Goal: Use online tool/utility

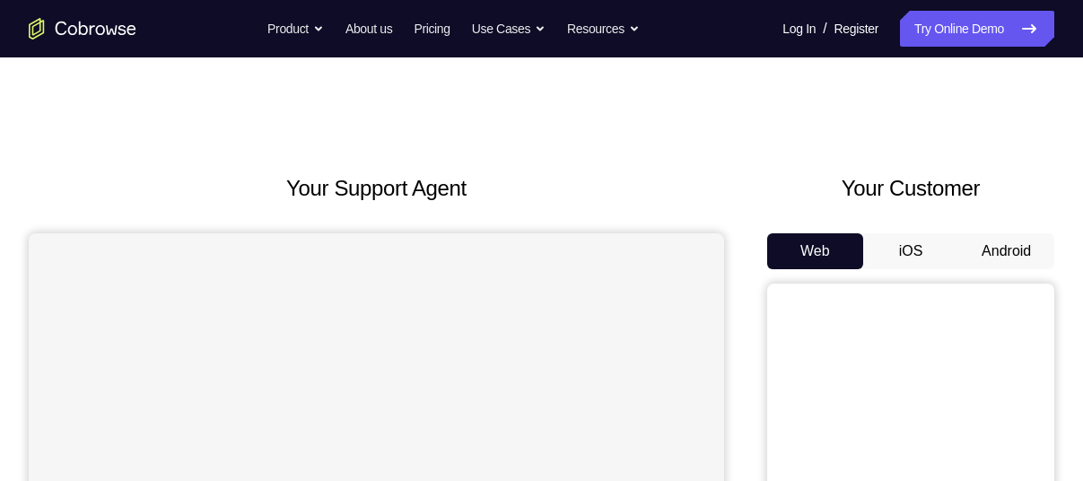
click at [994, 249] on button "Android" at bounding box center [1007, 251] width 96 height 36
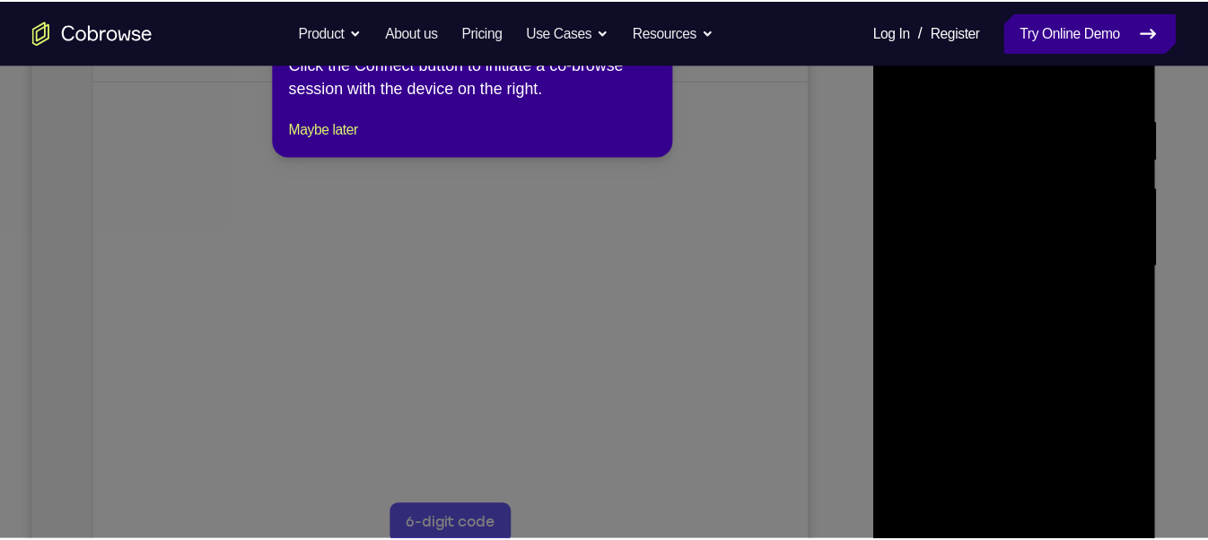
scroll to position [324, 0]
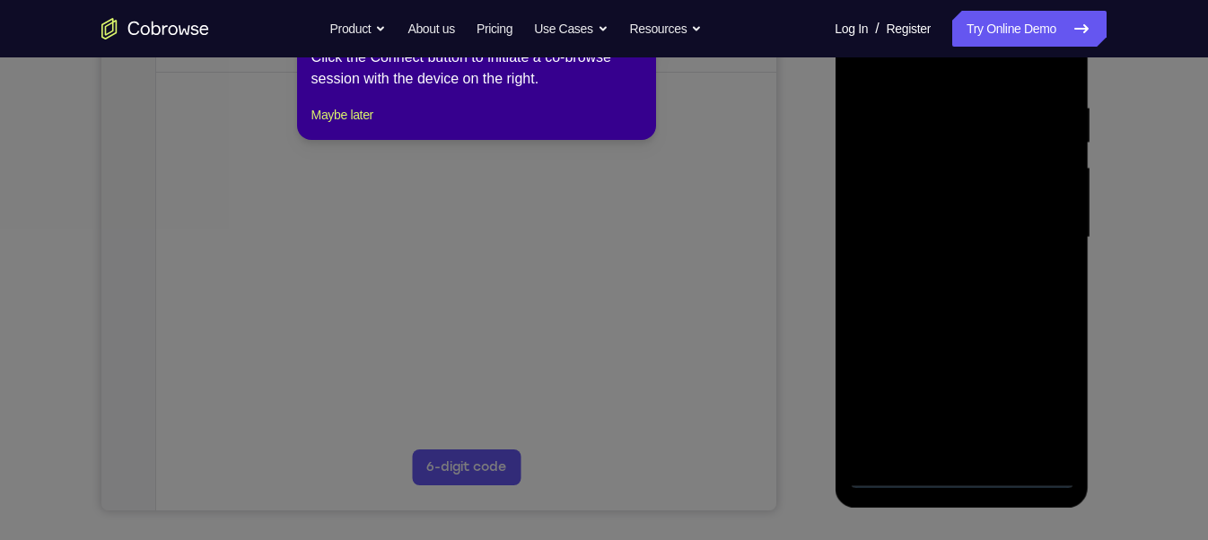
drag, startPoint x: 972, startPoint y: 24, endPoint x: 584, endPoint y: 235, distance: 441.4
click at [584, 235] on icon at bounding box center [611, 270] width 1223 height 540
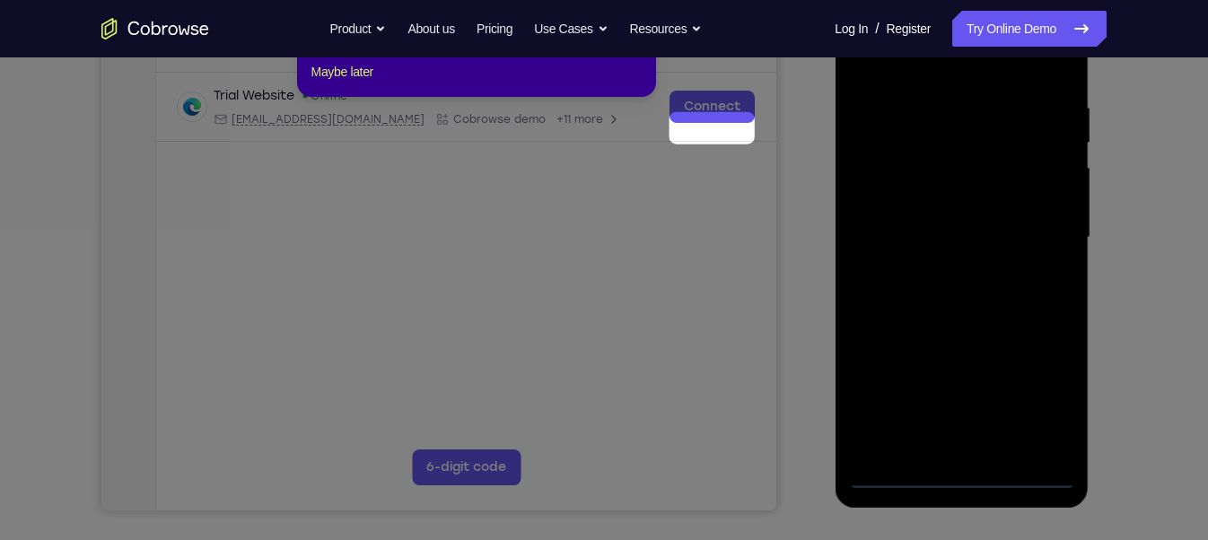
scroll to position [197, 0]
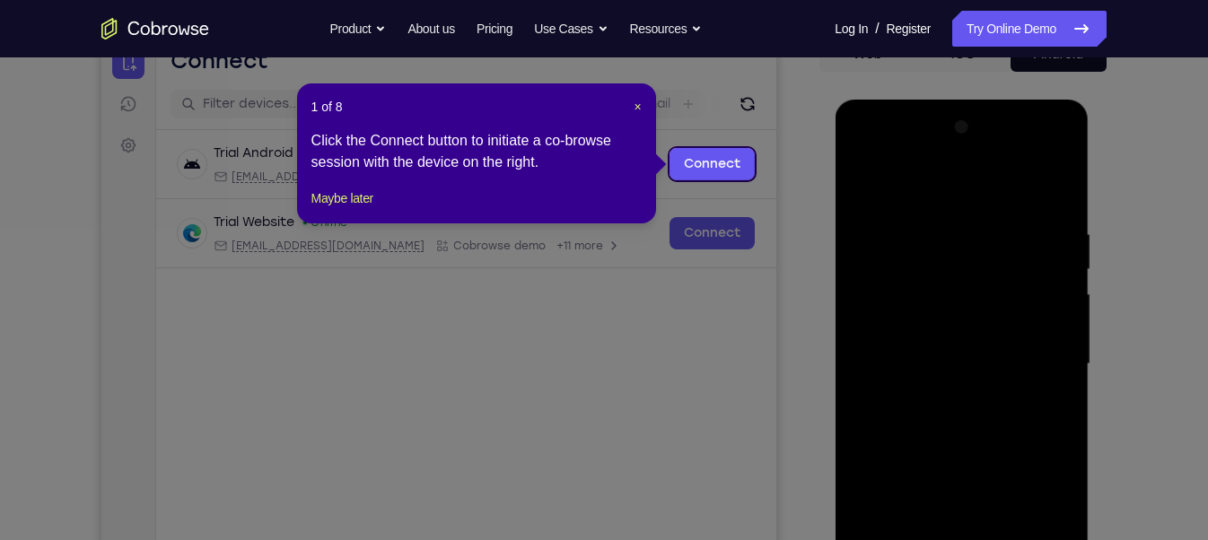
click at [642, 109] on div "1 of 8 × Click the Connect button to initiate a co-browse session with the devi…" at bounding box center [476, 153] width 359 height 140
click at [635, 109] on span "×" at bounding box center [637, 107] width 7 height 14
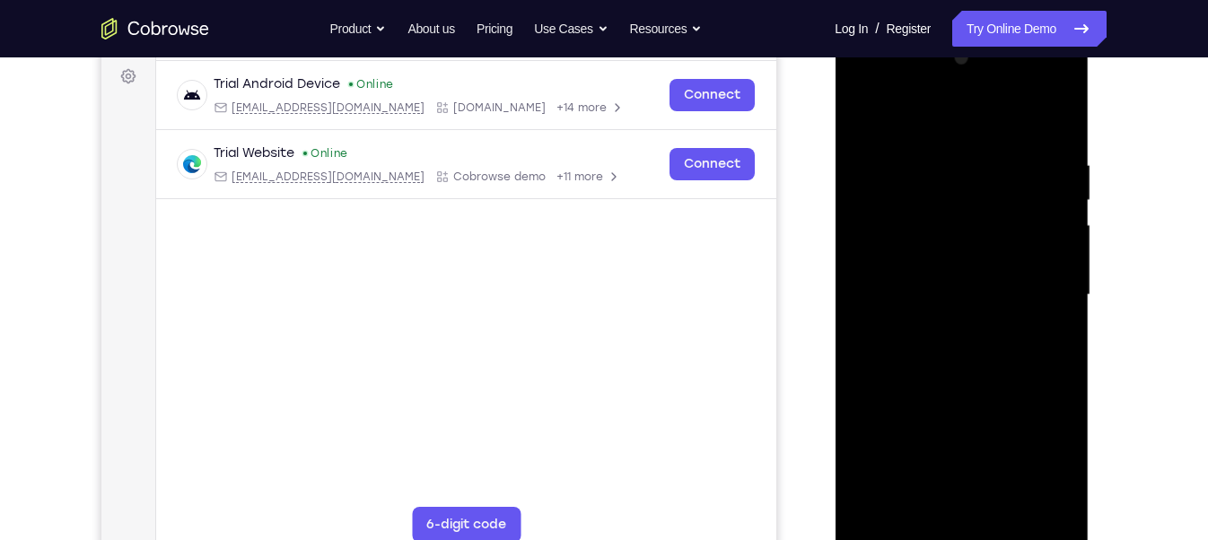
scroll to position [268, 0]
click at [959, 480] on div at bounding box center [961, 293] width 226 height 503
click at [1044, 441] on div at bounding box center [961, 293] width 226 height 503
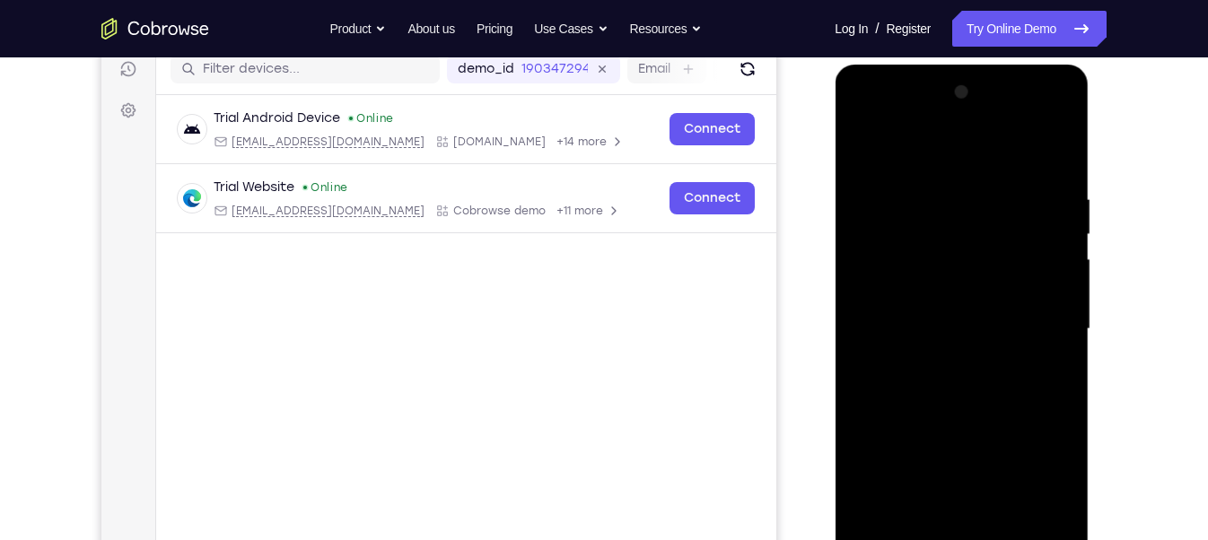
scroll to position [231, 0]
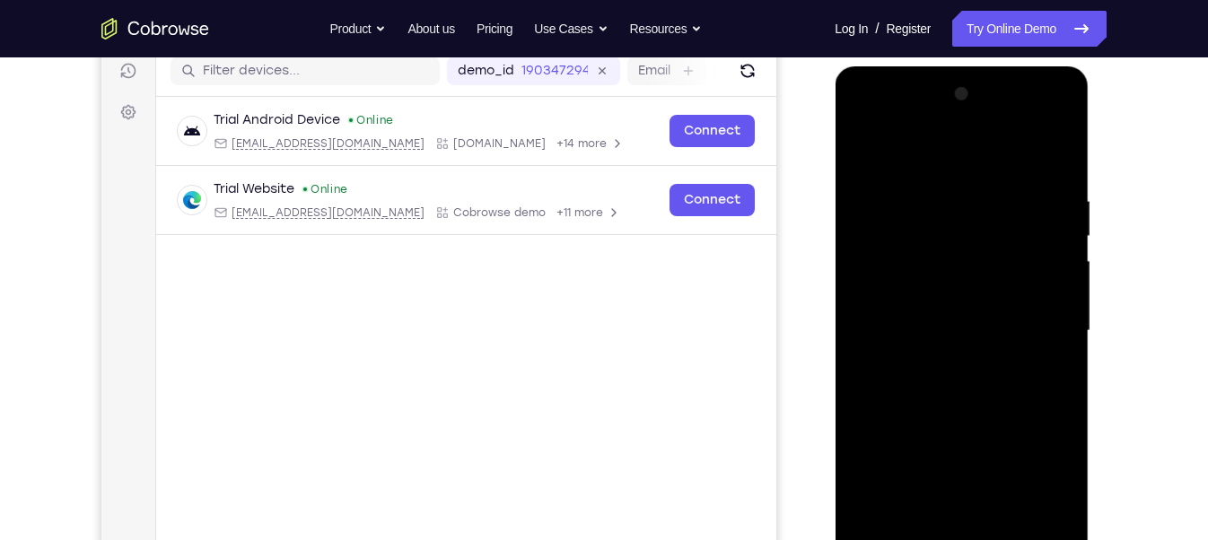
click at [862, 118] on div at bounding box center [961, 331] width 226 height 503
click at [1020, 323] on div at bounding box center [961, 331] width 226 height 503
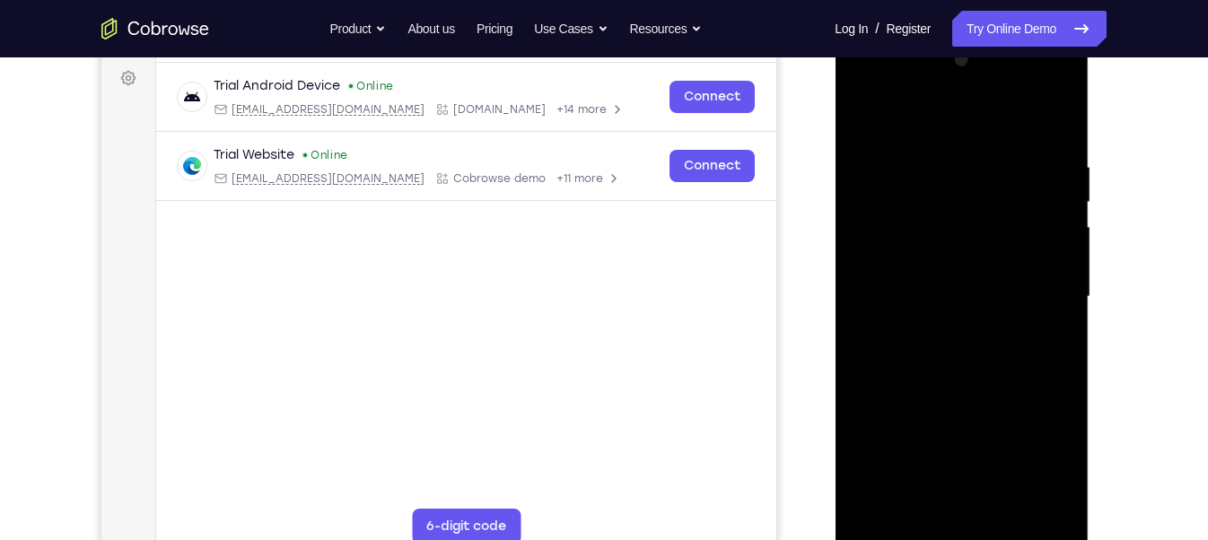
scroll to position [267, 0]
click at [938, 328] on div at bounding box center [961, 295] width 226 height 503
click at [956, 281] on div at bounding box center [961, 295] width 226 height 503
click at [943, 242] on div at bounding box center [961, 295] width 226 height 503
click at [924, 290] on div at bounding box center [961, 295] width 226 height 503
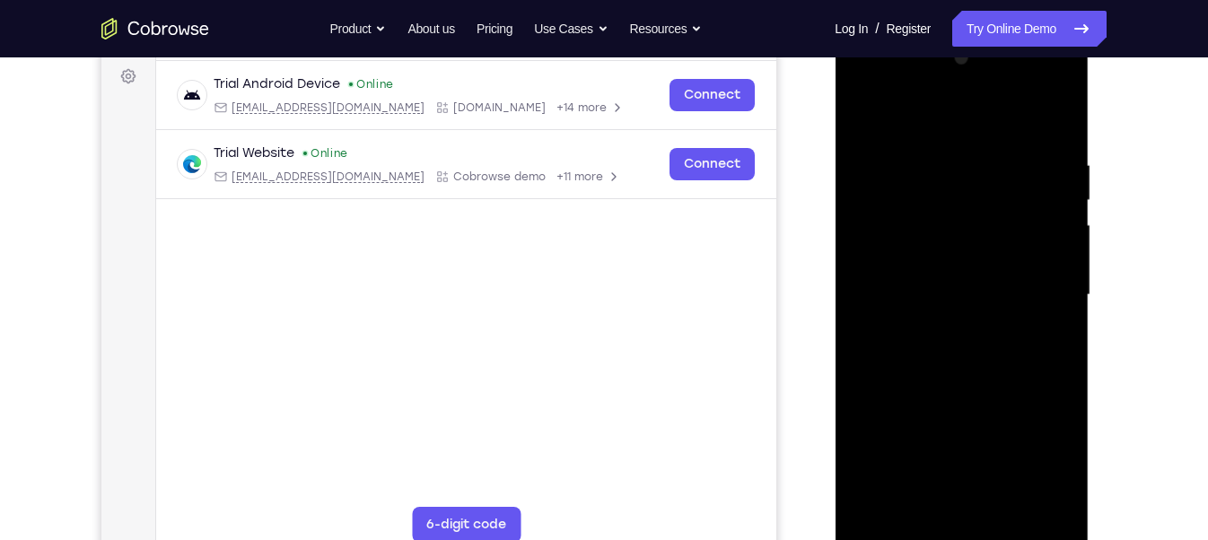
click at [962, 368] on div at bounding box center [961, 295] width 226 height 503
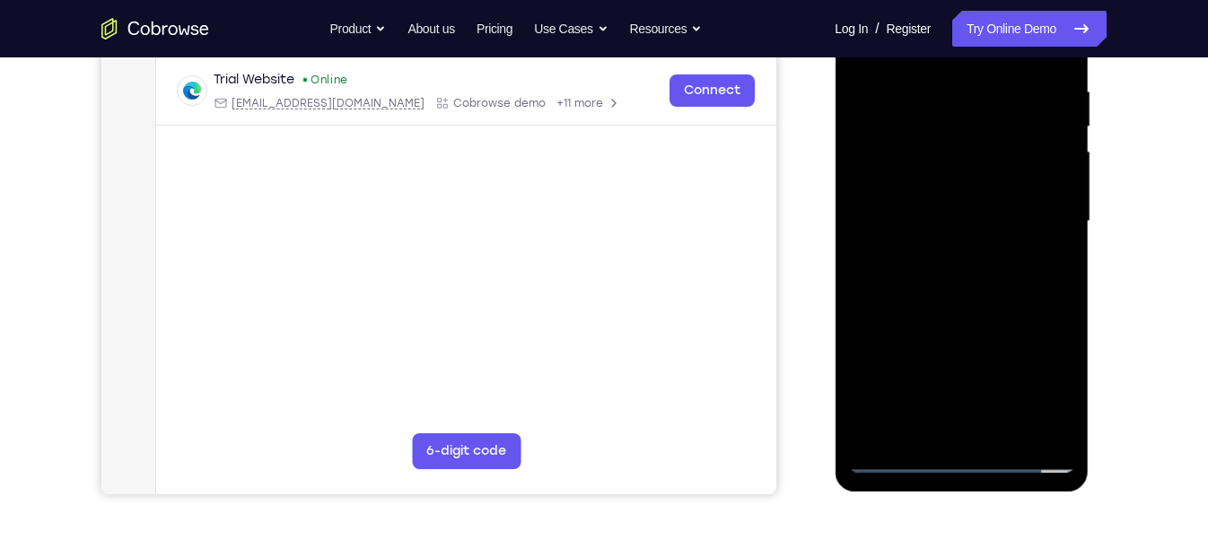
scroll to position [239, 0]
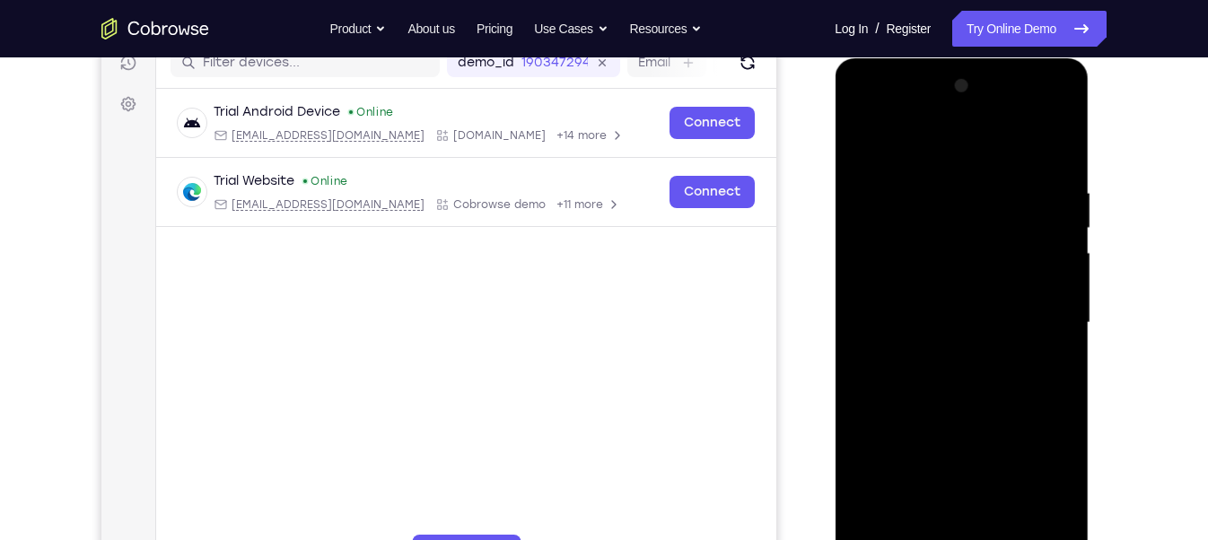
click at [973, 372] on div at bounding box center [961, 323] width 226 height 503
click at [951, 402] on div at bounding box center [961, 323] width 226 height 503
click at [958, 367] on div at bounding box center [961, 323] width 226 height 503
click at [955, 378] on div at bounding box center [961, 323] width 226 height 503
click at [946, 320] on div at bounding box center [961, 323] width 226 height 503
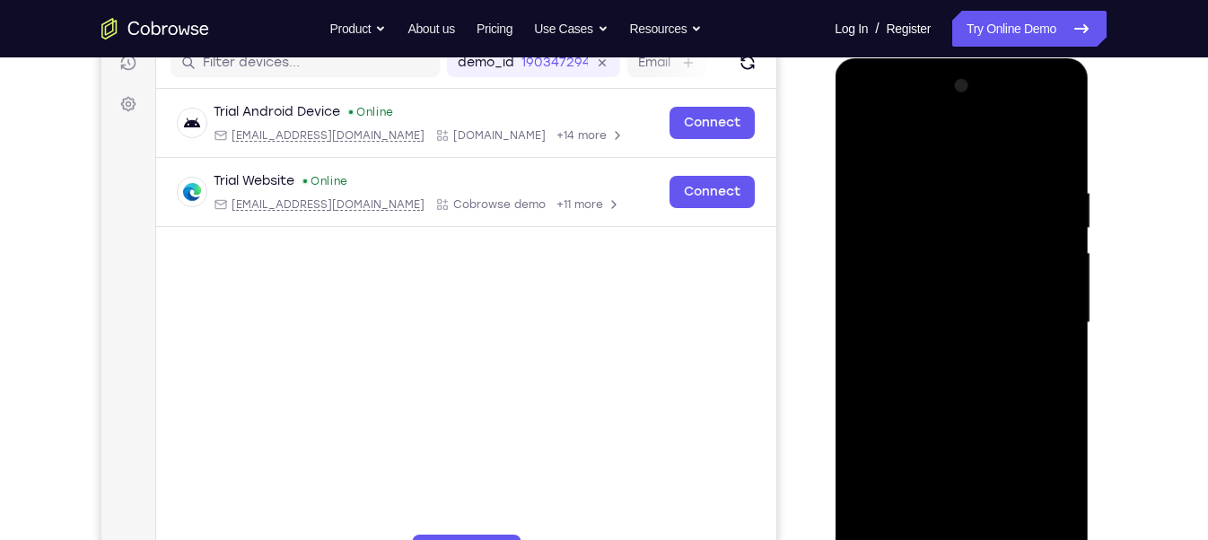
click at [973, 397] on div at bounding box center [961, 323] width 226 height 503
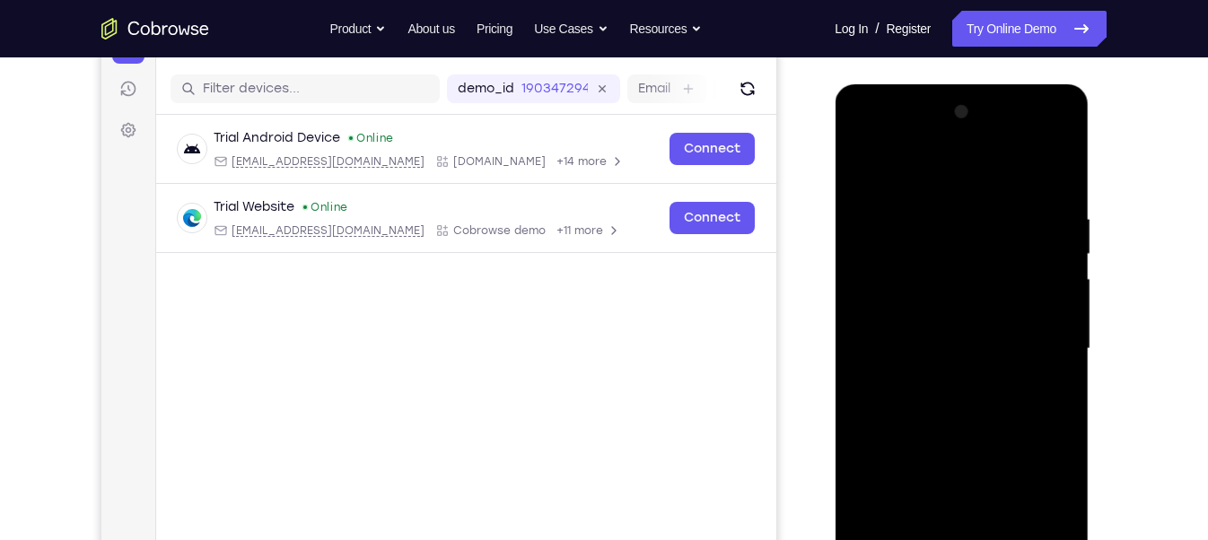
scroll to position [213, 0]
drag, startPoint x: 927, startPoint y: 295, endPoint x: 962, endPoint y: 583, distance: 290.2
click at [962, 480] on div at bounding box center [961, 349] width 226 height 503
click at [916, 324] on div at bounding box center [961, 349] width 226 height 503
click at [919, 306] on div at bounding box center [961, 349] width 226 height 503
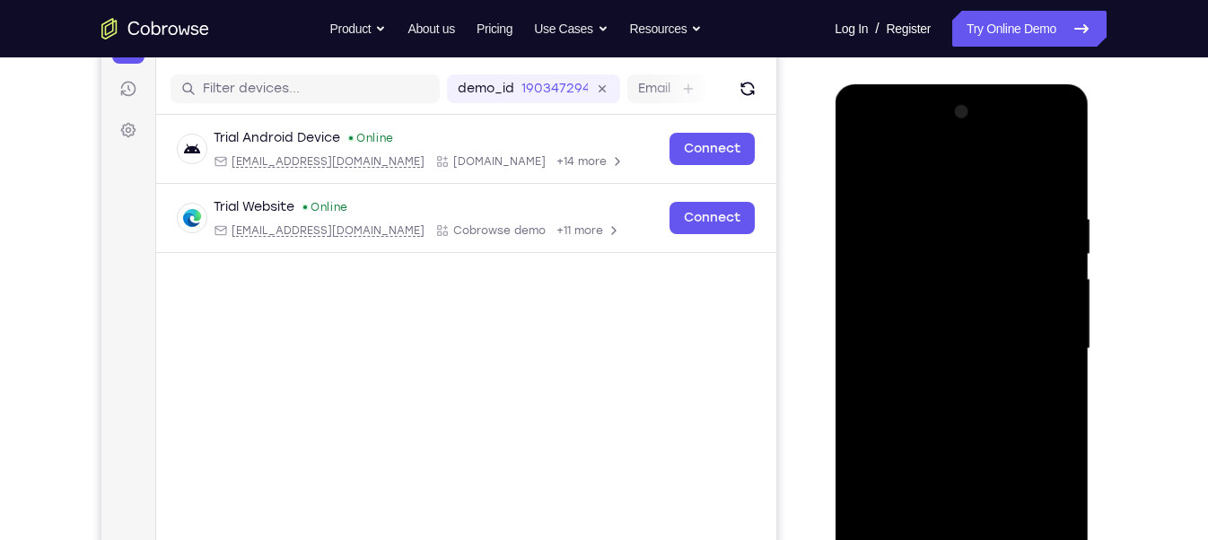
click at [893, 338] on div at bounding box center [961, 349] width 226 height 503
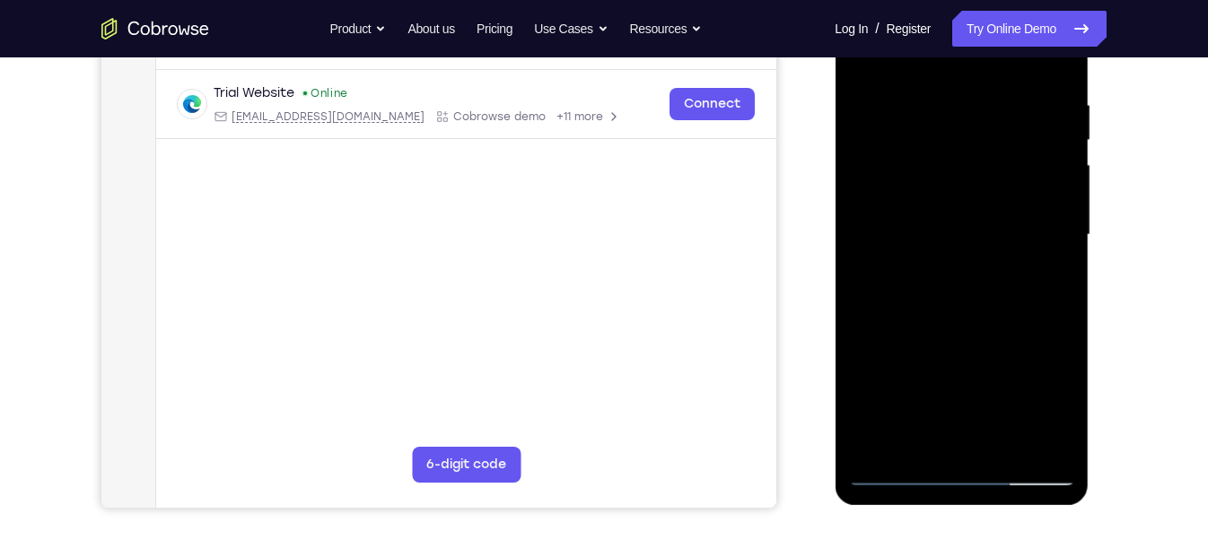
click at [955, 306] on div at bounding box center [961, 235] width 226 height 503
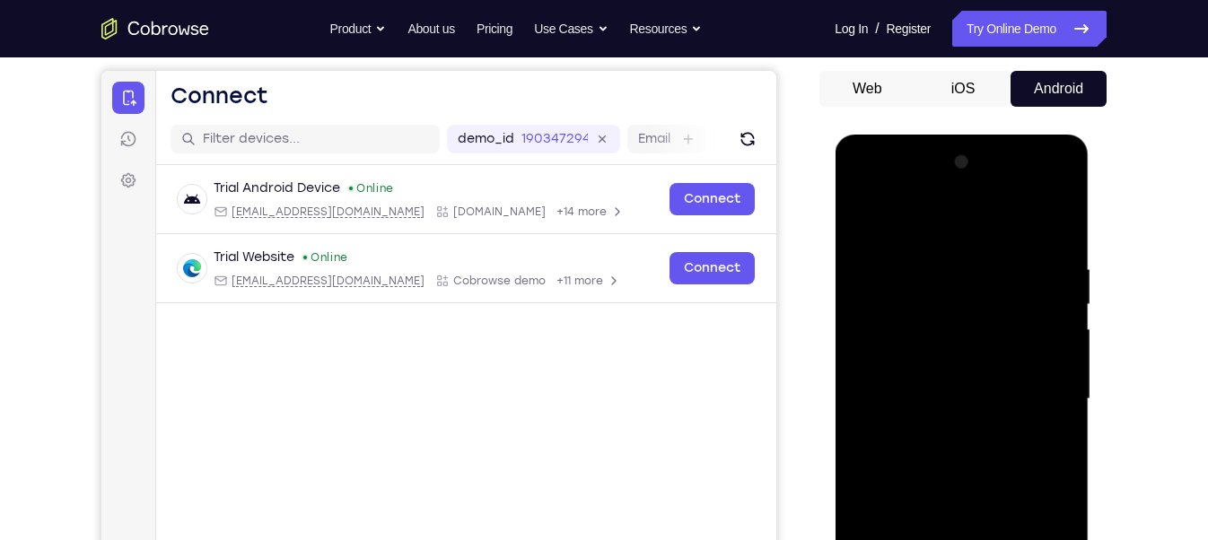
drag, startPoint x: 980, startPoint y: 280, endPoint x: 971, endPoint y: 536, distance: 255.9
click at [971, 480] on div at bounding box center [961, 399] width 226 height 503
click at [994, 31] on link "Try Online Demo" at bounding box center [1029, 29] width 154 height 36
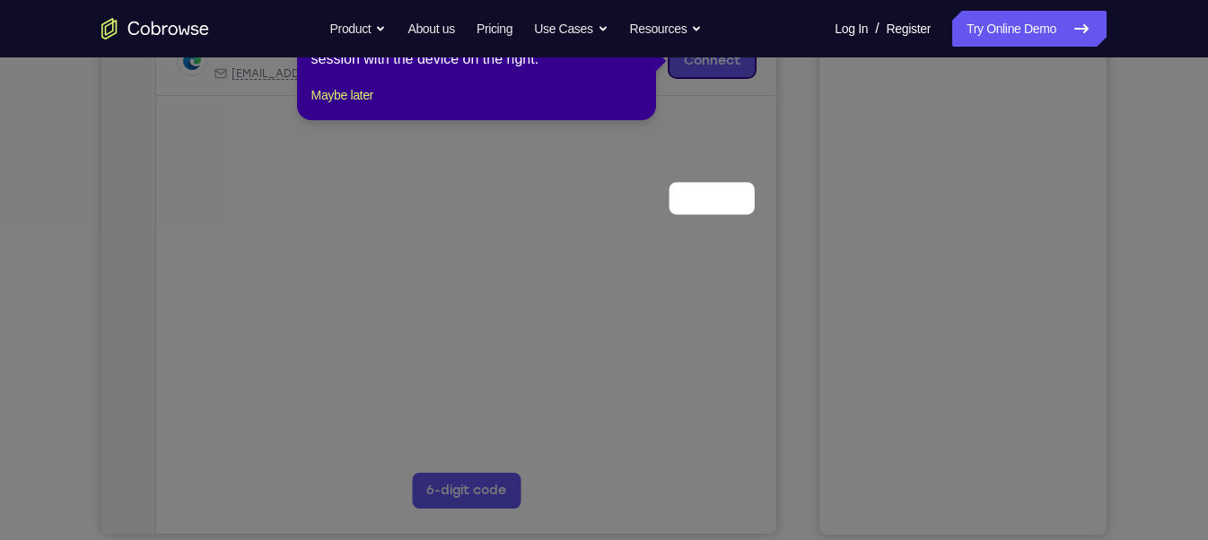
scroll to position [162, 0]
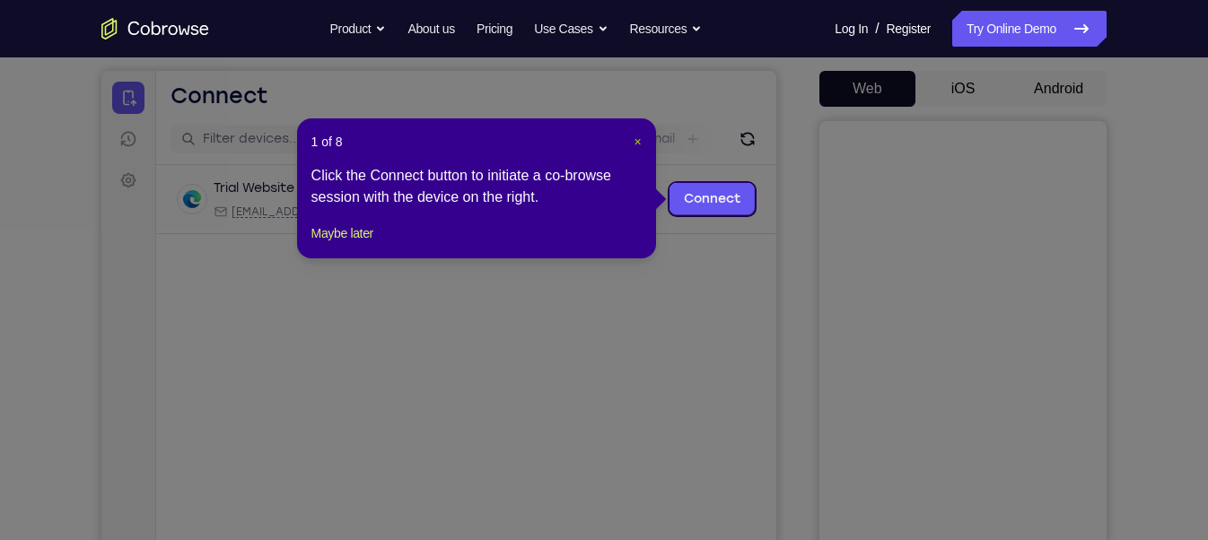
click at [638, 141] on span "×" at bounding box center [637, 142] width 7 height 14
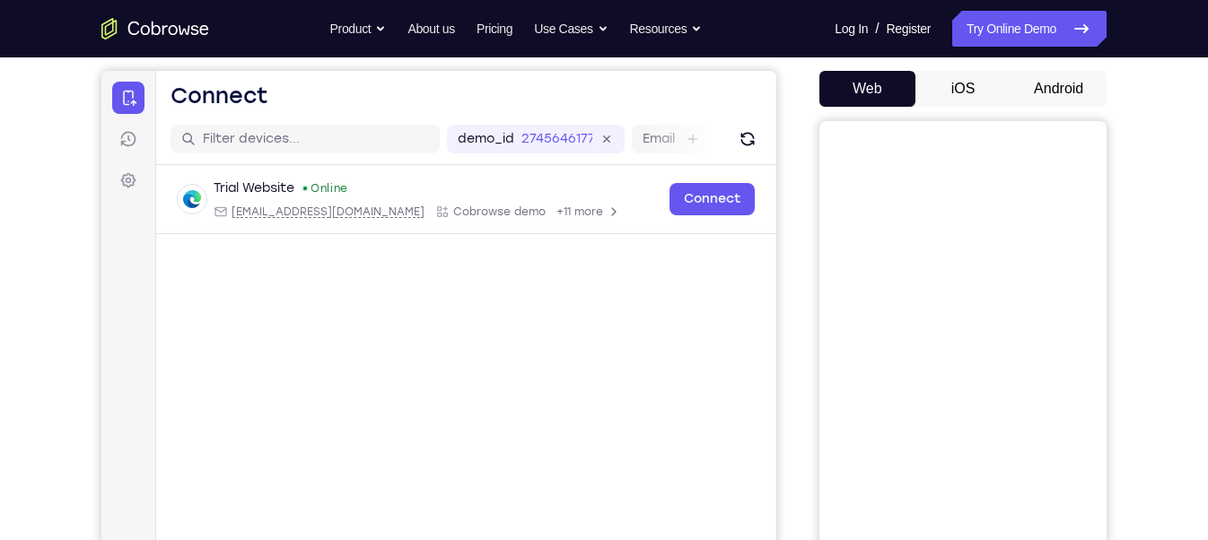
click at [1048, 81] on button "Android" at bounding box center [1059, 89] width 96 height 36
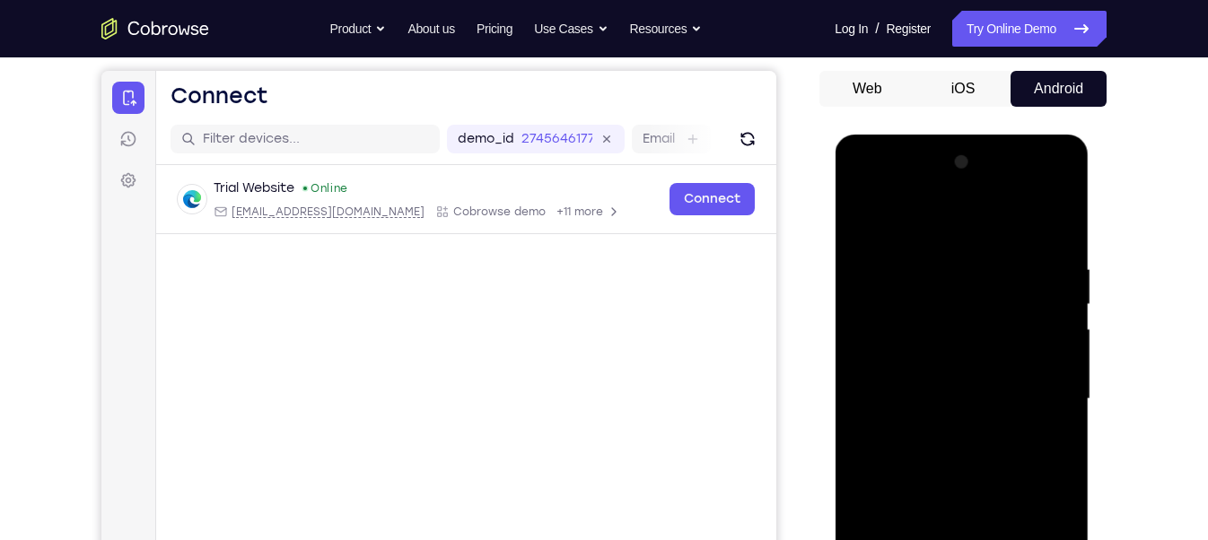
scroll to position [494, 0]
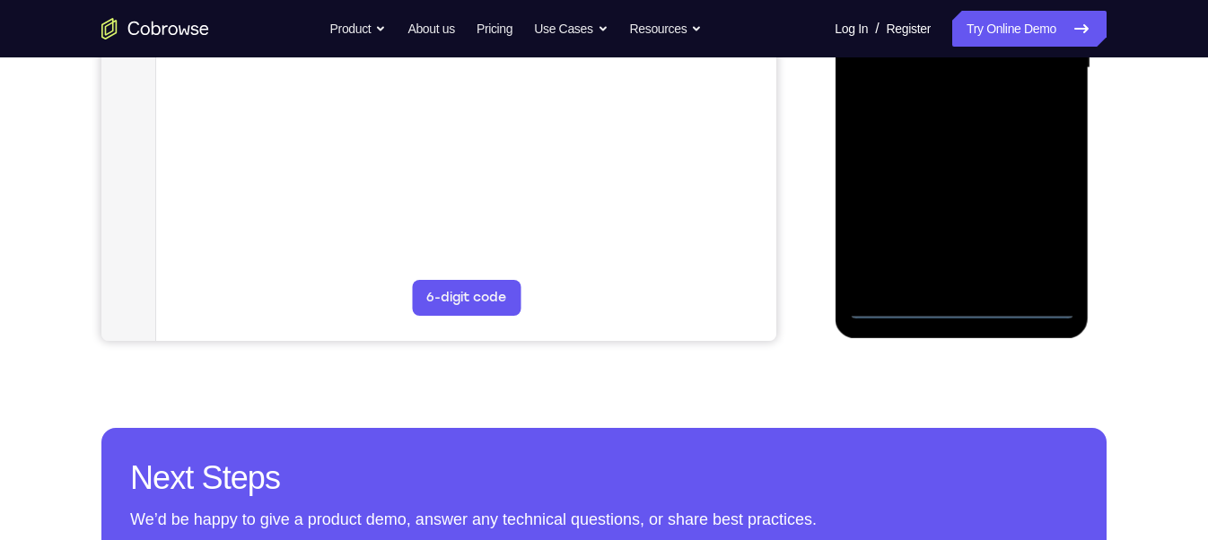
click at [960, 310] on div at bounding box center [961, 68] width 226 height 503
click at [1035, 215] on div at bounding box center [961, 68] width 226 height 503
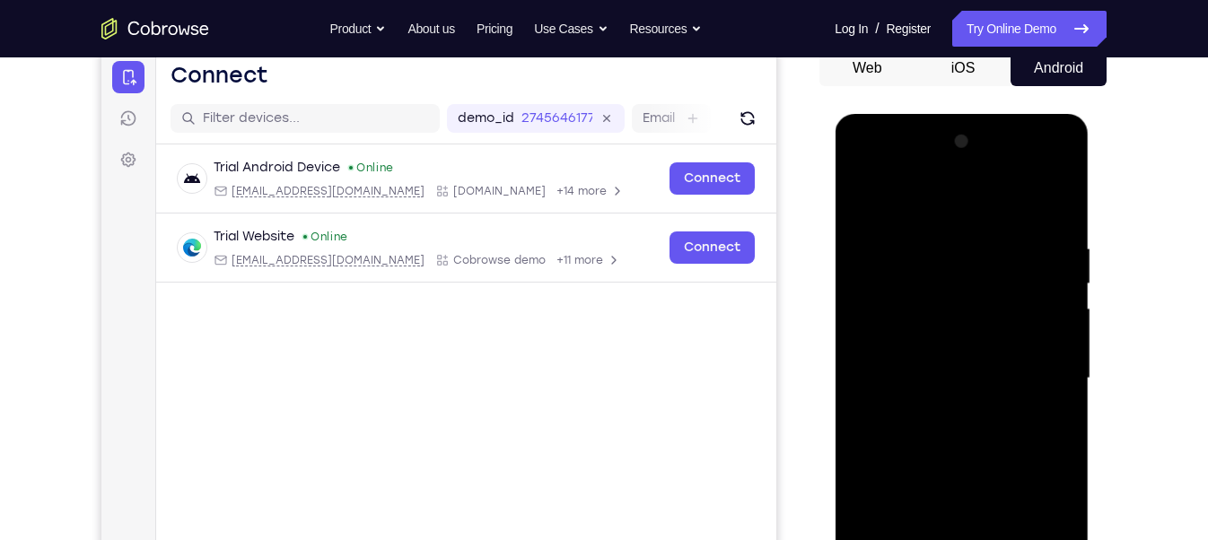
scroll to position [181, 0]
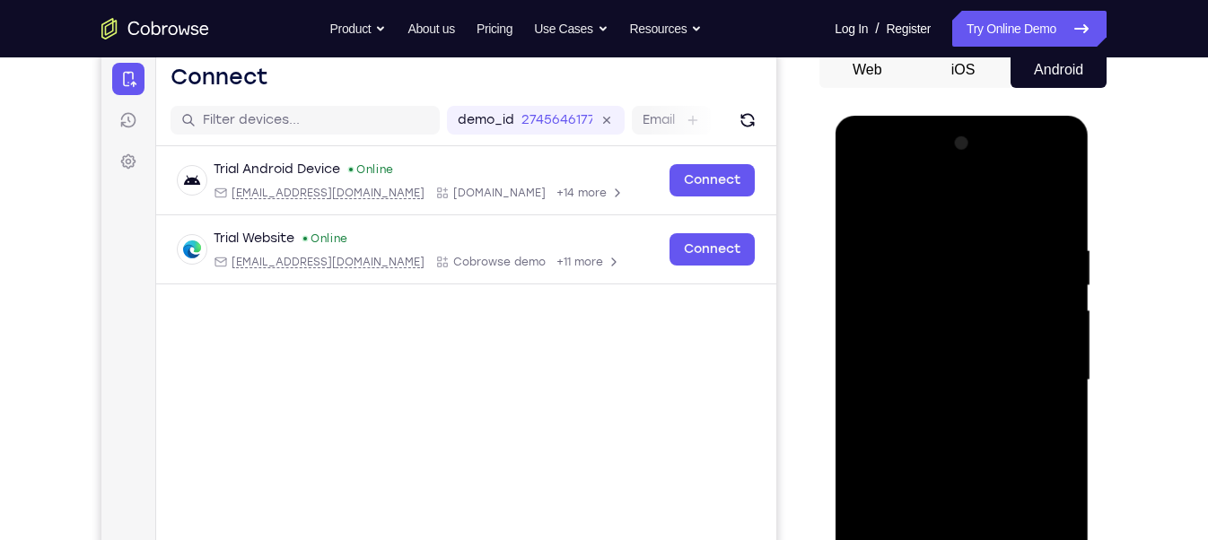
click at [861, 171] on div at bounding box center [961, 380] width 226 height 503
click at [1042, 373] on div at bounding box center [961, 380] width 226 height 503
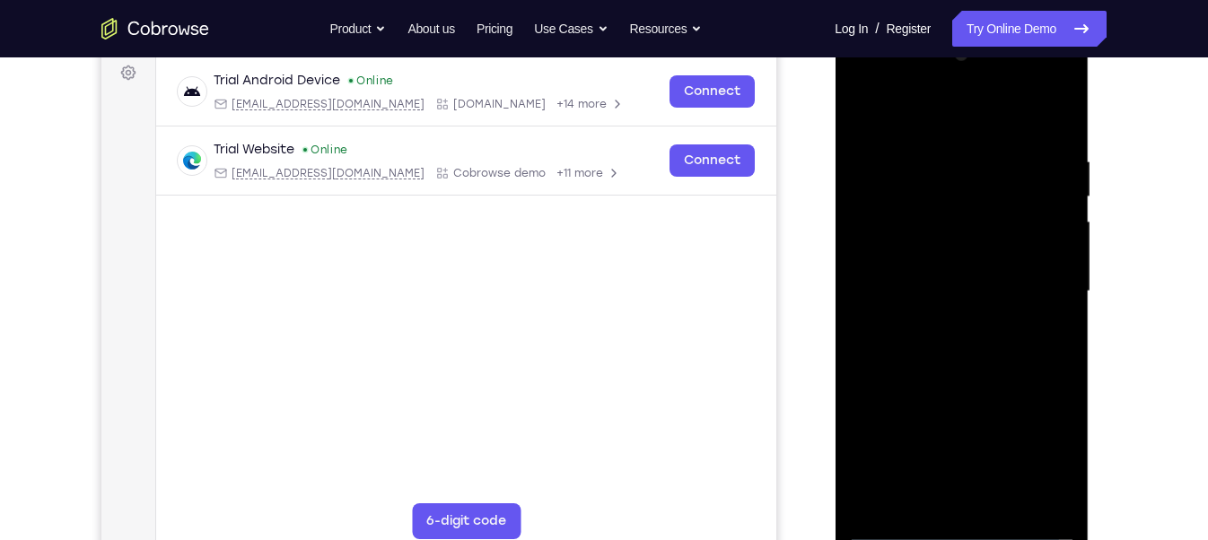
click at [944, 442] on div at bounding box center [961, 291] width 226 height 503
click at [945, 326] on div at bounding box center [961, 291] width 226 height 503
click at [973, 260] on div at bounding box center [961, 291] width 226 height 503
click at [967, 257] on div at bounding box center [961, 291] width 226 height 503
click at [948, 282] on div at bounding box center [961, 291] width 226 height 503
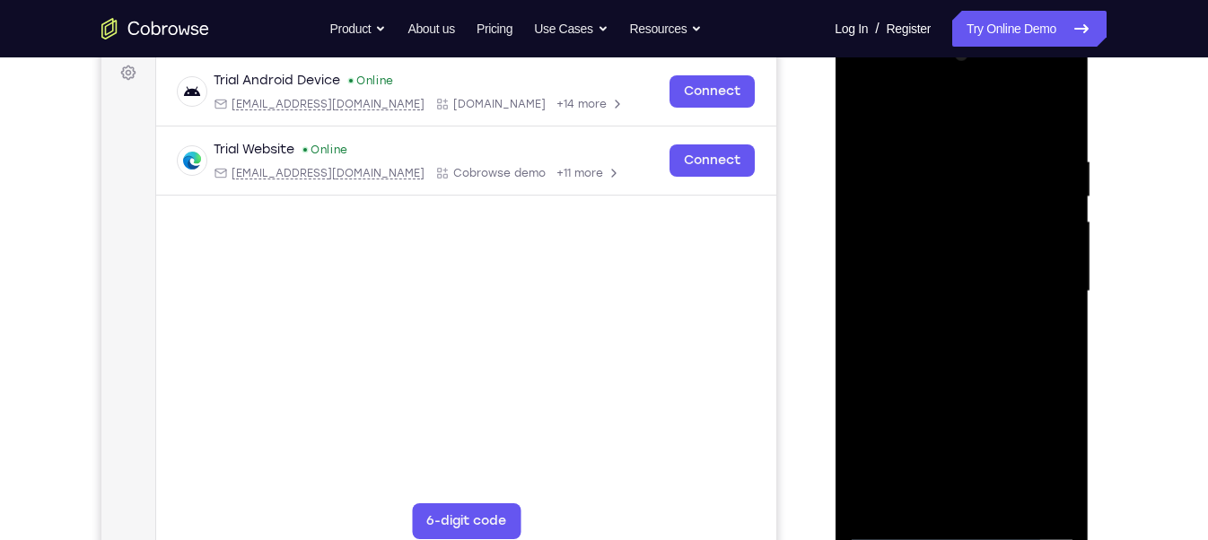
click at [912, 347] on div at bounding box center [961, 291] width 226 height 503
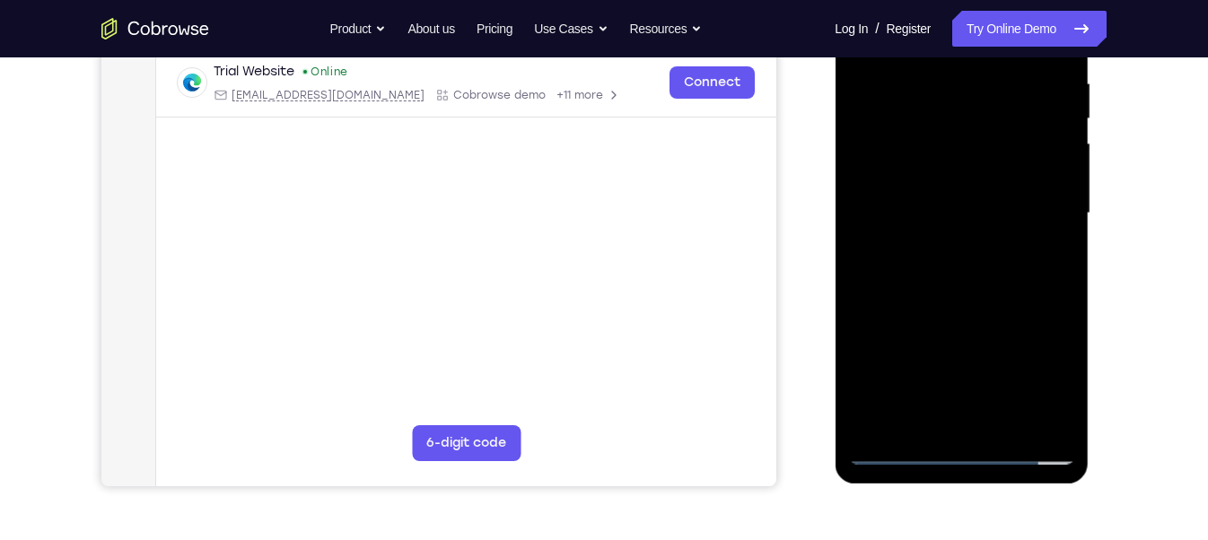
scroll to position [345, 0]
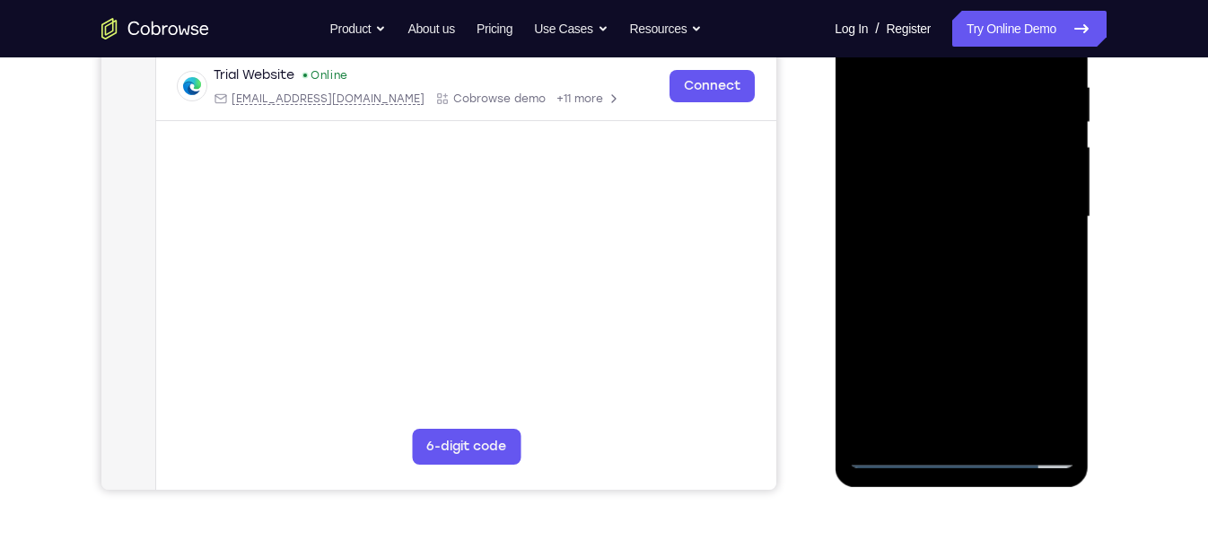
click at [948, 260] on div at bounding box center [961, 217] width 226 height 503
click at [915, 274] on div at bounding box center [961, 217] width 226 height 503
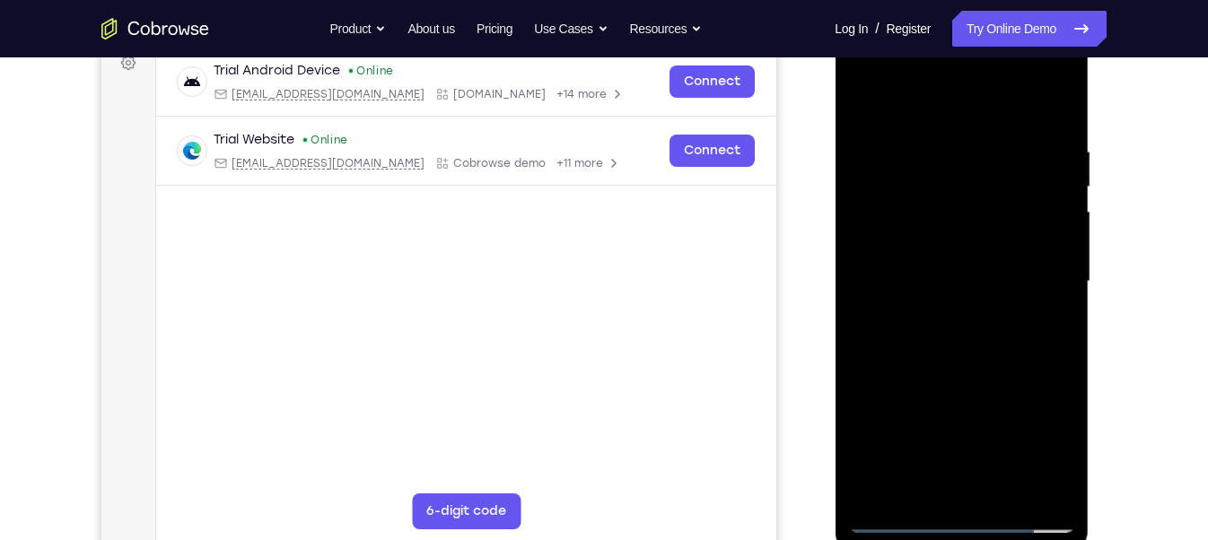
scroll to position [279, 0]
click at [969, 368] on div at bounding box center [961, 282] width 226 height 503
click at [1007, 484] on div at bounding box center [961, 282] width 226 height 503
click at [979, 377] on div at bounding box center [961, 282] width 226 height 503
click at [960, 373] on div at bounding box center [961, 282] width 226 height 503
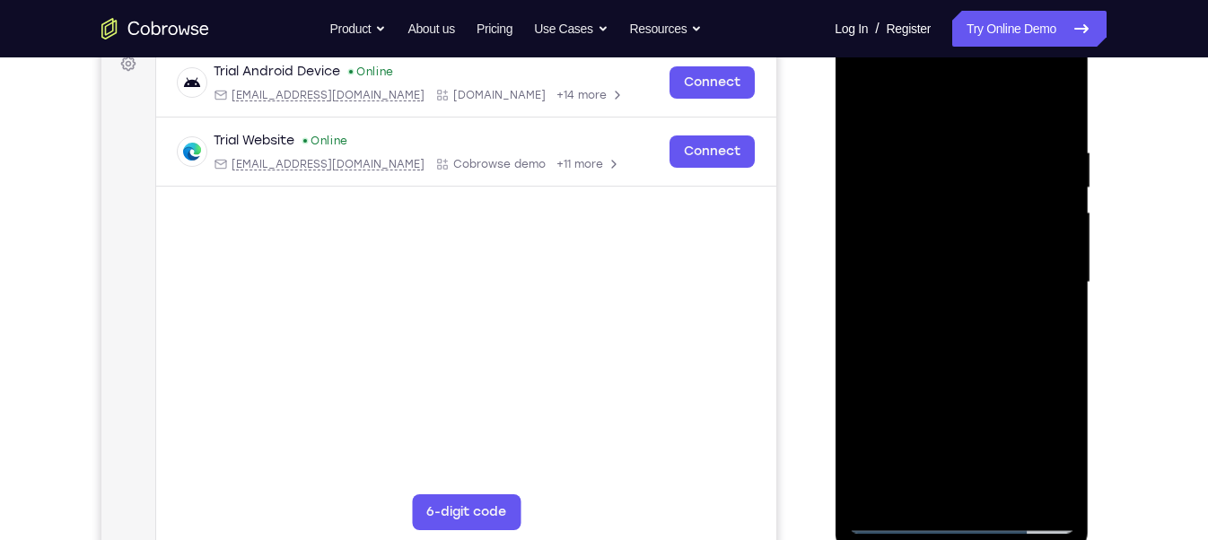
click at [960, 373] on div at bounding box center [961, 282] width 226 height 503
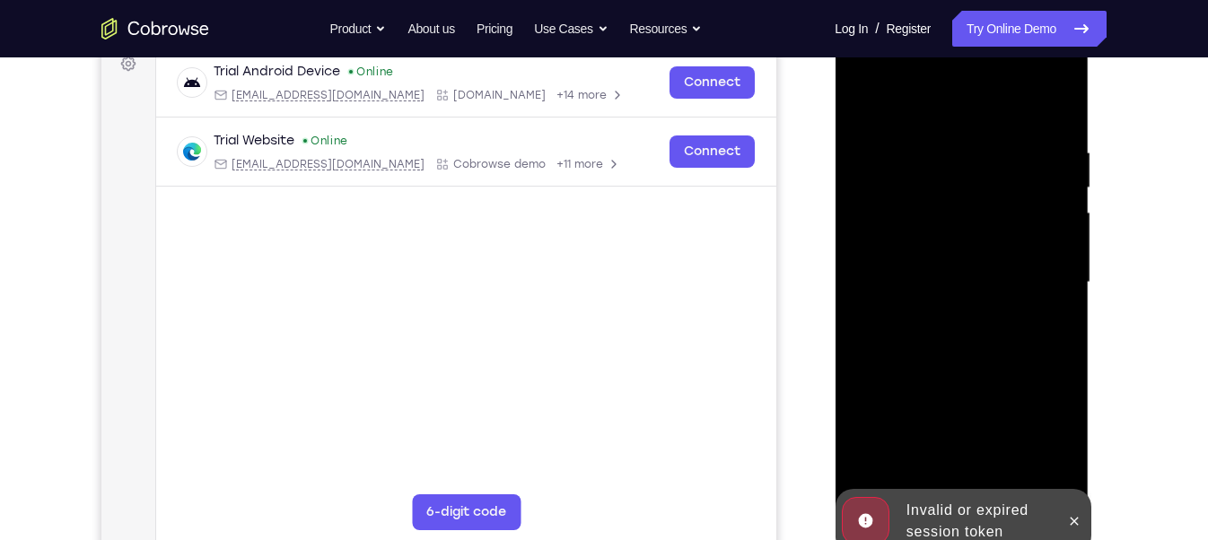
click at [965, 371] on div at bounding box center [961, 282] width 226 height 503
click at [960, 277] on span "Tap to Start" at bounding box center [961, 283] width 92 height 18
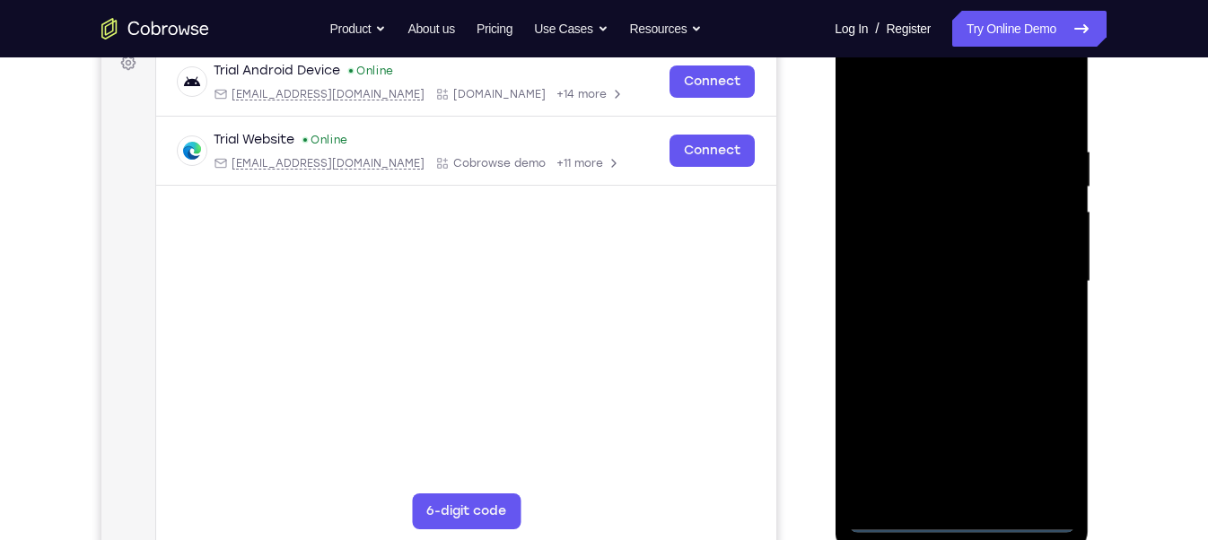
scroll to position [281, 0]
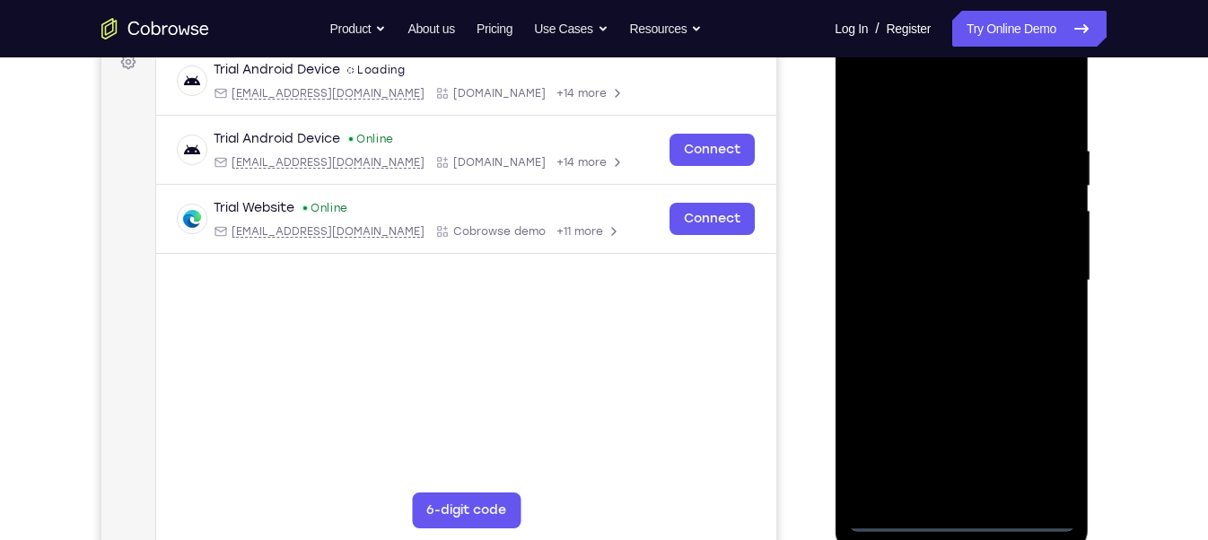
click at [959, 507] on div at bounding box center [961, 281] width 226 height 503
click at [955, 510] on div at bounding box center [961, 281] width 226 height 503
click at [958, 517] on div at bounding box center [961, 281] width 226 height 503
click at [1043, 442] on div at bounding box center [961, 281] width 226 height 503
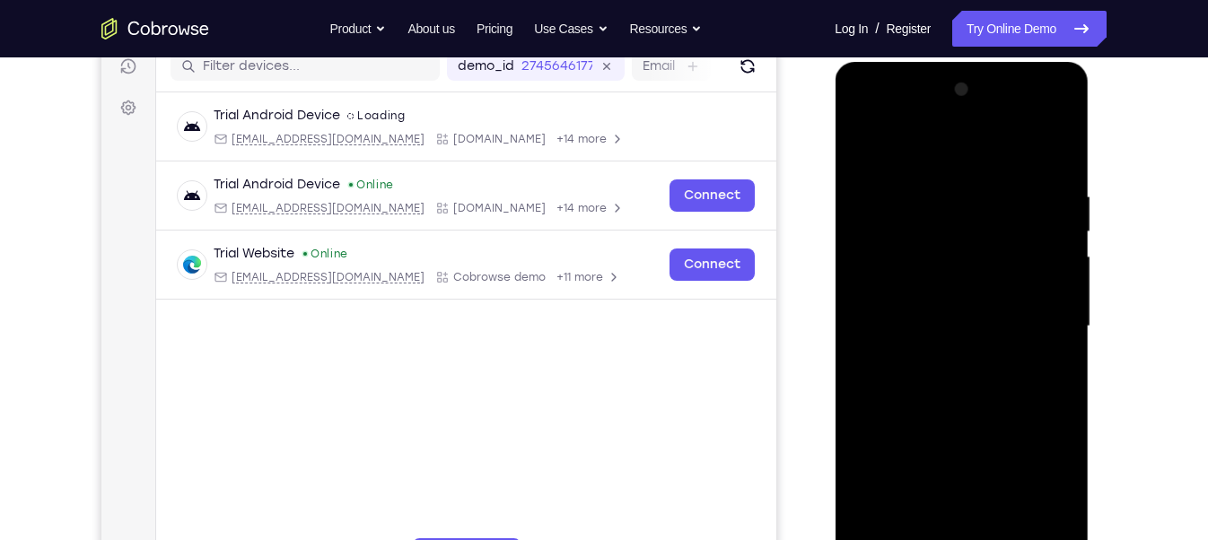
scroll to position [215, 0]
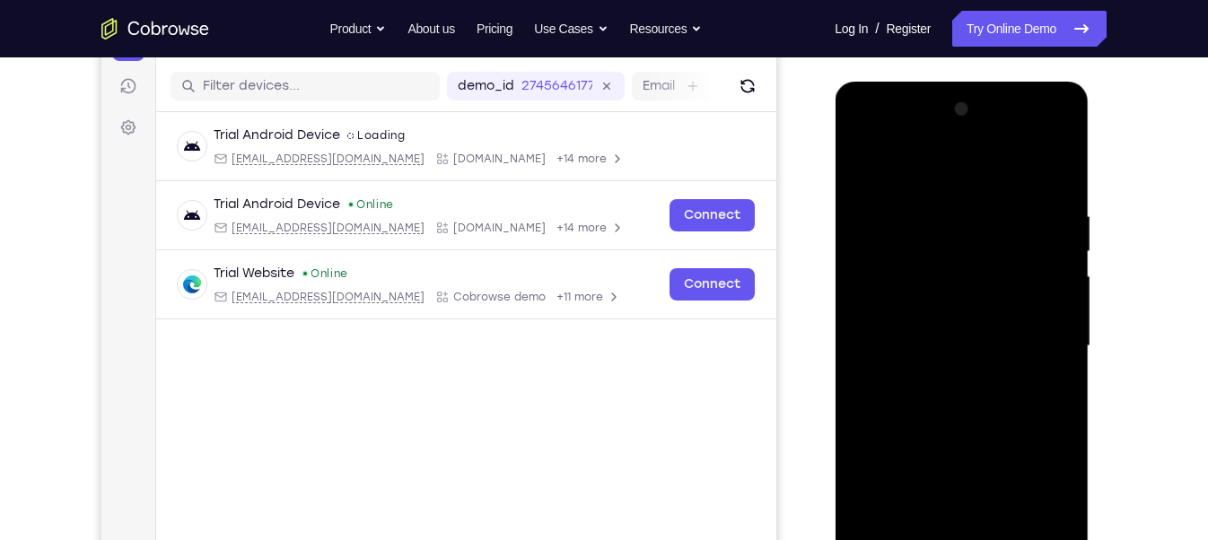
click at [861, 134] on div at bounding box center [961, 346] width 226 height 503
click at [1039, 337] on div at bounding box center [961, 346] width 226 height 503
click at [948, 378] on div at bounding box center [961, 346] width 226 height 503
click at [902, 319] on div at bounding box center [961, 346] width 226 height 503
click at [910, 309] on div at bounding box center [961, 346] width 226 height 503
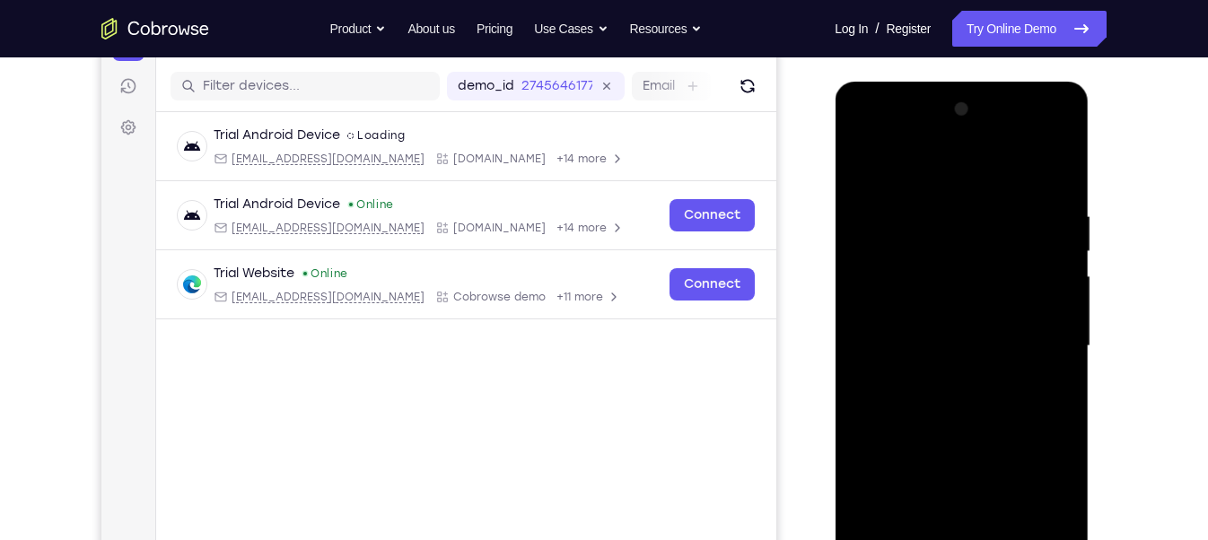
click at [885, 342] on div at bounding box center [961, 346] width 226 height 503
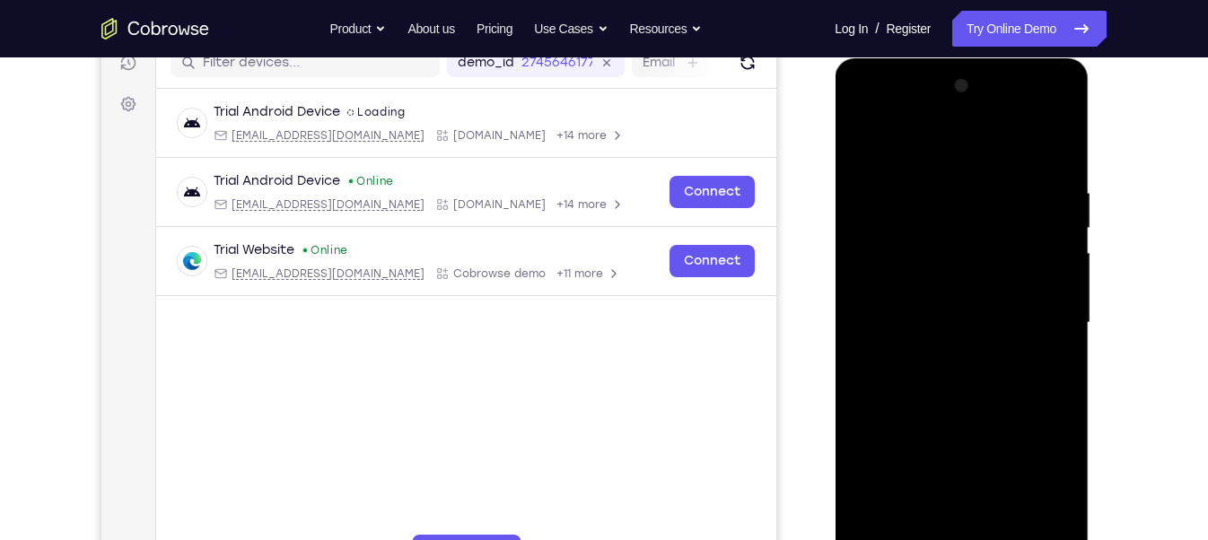
click at [906, 380] on div at bounding box center [961, 323] width 226 height 503
click at [938, 364] on div at bounding box center [961, 323] width 226 height 503
click at [893, 376] on div at bounding box center [961, 323] width 226 height 503
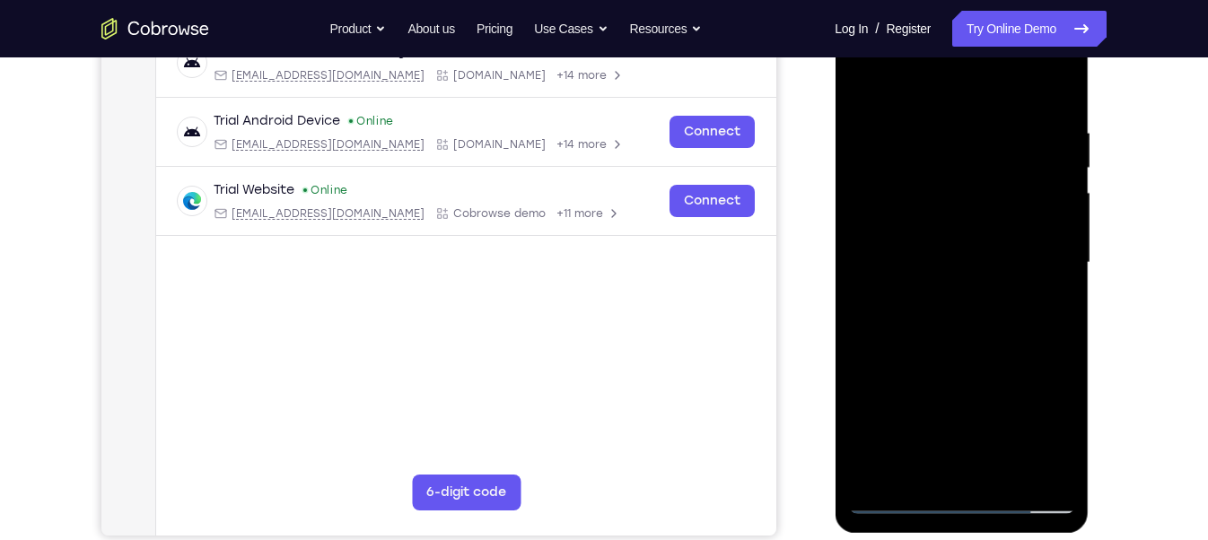
click at [999, 471] on div at bounding box center [961, 263] width 226 height 503
click at [972, 345] on div at bounding box center [961, 263] width 226 height 503
click at [1002, 471] on div at bounding box center [961, 263] width 226 height 503
click at [956, 344] on div at bounding box center [961, 263] width 226 height 503
click at [936, 203] on div at bounding box center [961, 263] width 226 height 503
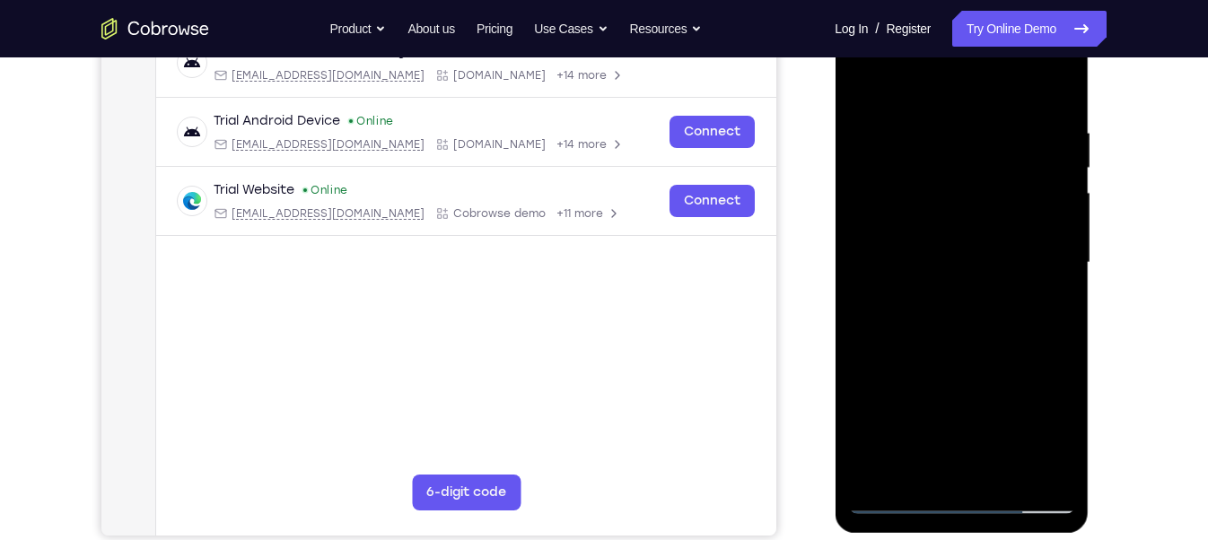
click at [927, 456] on div at bounding box center [961, 263] width 226 height 503
click at [915, 459] on div at bounding box center [961, 263] width 226 height 503
click at [1008, 363] on div at bounding box center [961, 263] width 226 height 503
click at [1046, 291] on div at bounding box center [961, 263] width 226 height 503
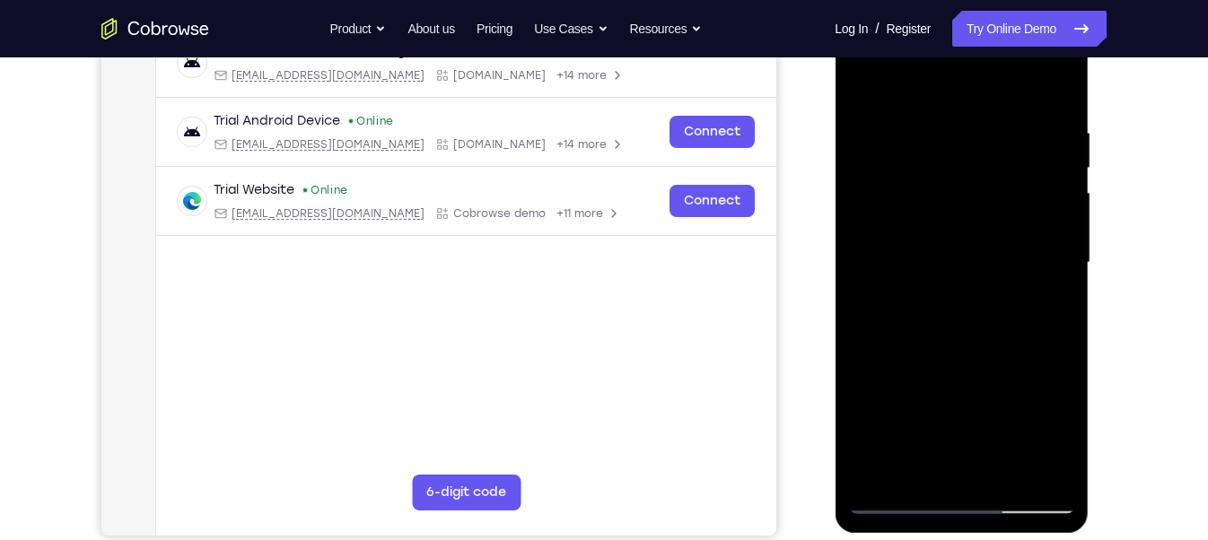
click at [917, 305] on div at bounding box center [961, 263] width 226 height 503
click at [1056, 432] on div at bounding box center [961, 263] width 226 height 503
click at [1043, 305] on div at bounding box center [961, 263] width 226 height 503
click at [858, 80] on div at bounding box center [961, 263] width 226 height 503
click at [941, 245] on div at bounding box center [961, 263] width 226 height 503
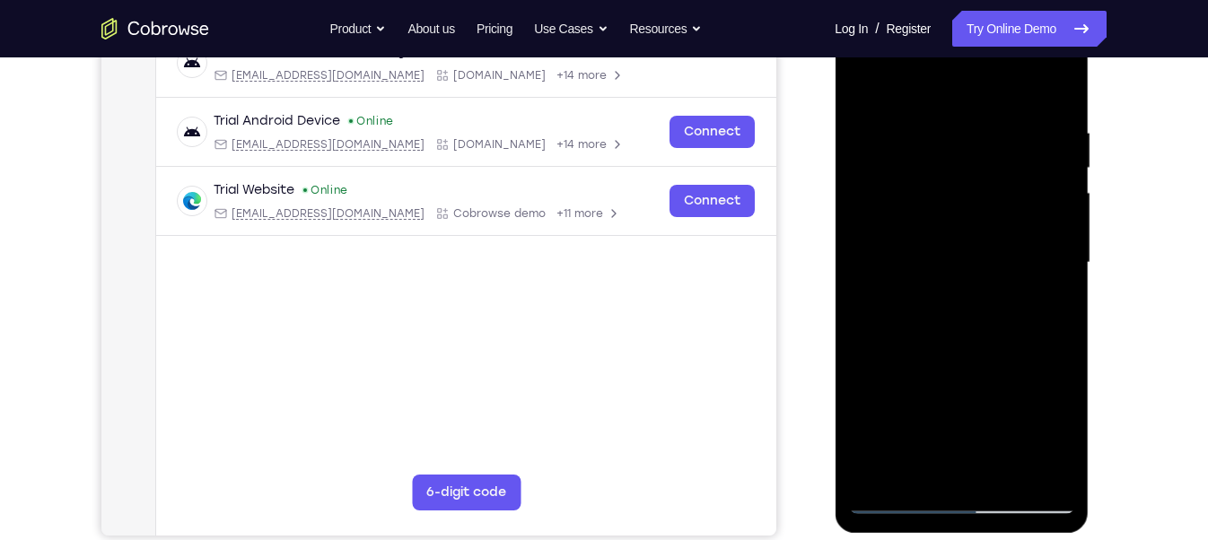
click at [902, 461] on div at bounding box center [961, 263] width 226 height 503
click at [1049, 305] on div at bounding box center [961, 263] width 226 height 503
click at [862, 83] on div at bounding box center [961, 263] width 226 height 503
click at [943, 241] on div at bounding box center [961, 263] width 226 height 503
drag, startPoint x: 959, startPoint y: 186, endPoint x: 959, endPoint y: 261, distance: 75.4
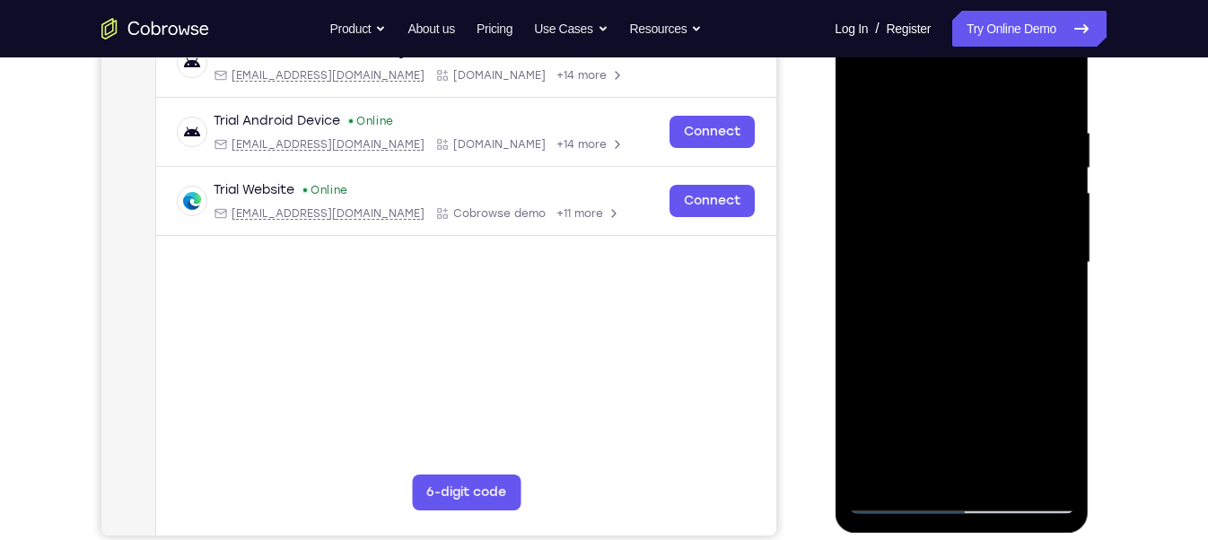
click at [959, 269] on div at bounding box center [961, 263] width 226 height 503
click at [864, 83] on div at bounding box center [961, 263] width 226 height 503
click at [959, 292] on div at bounding box center [961, 263] width 226 height 503
click at [931, 463] on div at bounding box center [961, 263] width 226 height 503
click at [863, 84] on div at bounding box center [961, 263] width 226 height 503
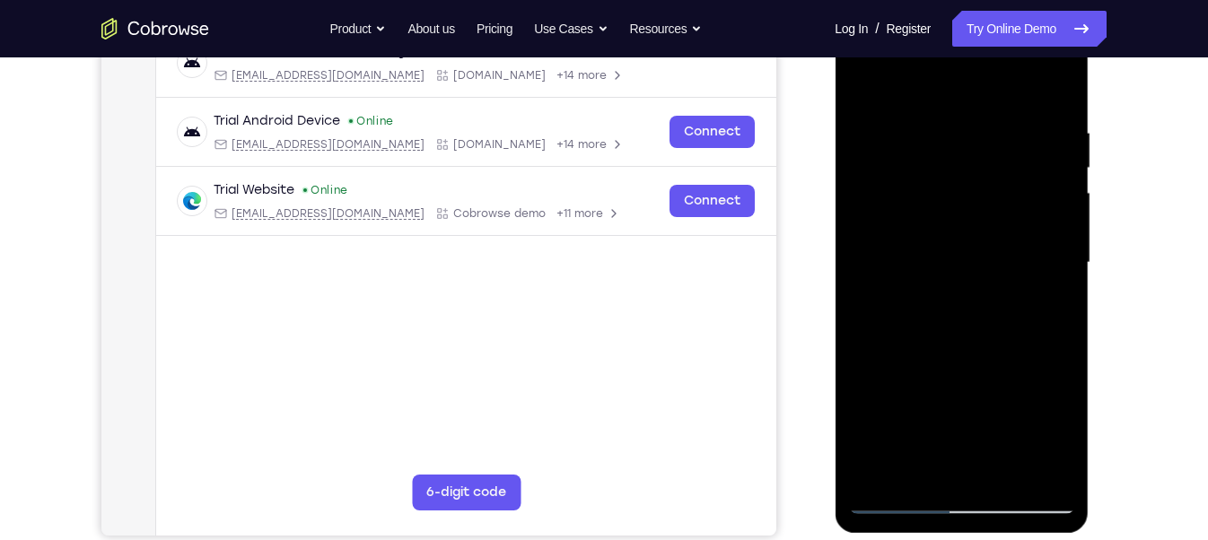
click at [863, 75] on div at bounding box center [961, 263] width 226 height 503
drag, startPoint x: 949, startPoint y: 398, endPoint x: 976, endPoint y: 269, distance: 132.0
click at [976, 269] on div at bounding box center [961, 263] width 226 height 503
click at [861, 375] on div at bounding box center [961, 263] width 226 height 503
click at [864, 210] on div at bounding box center [961, 263] width 226 height 503
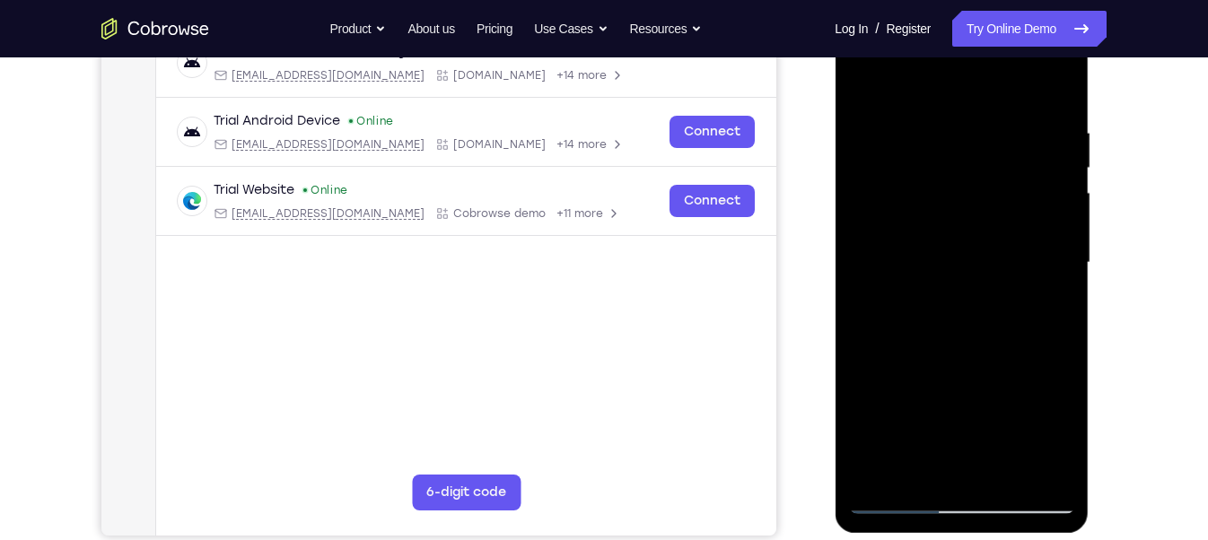
drag, startPoint x: 965, startPoint y: 189, endPoint x: 967, endPoint y: 323, distance: 133.8
click at [967, 323] on div at bounding box center [961, 263] width 226 height 503
click at [938, 133] on div at bounding box center [961, 263] width 226 height 503
click at [1061, 265] on div at bounding box center [961, 263] width 226 height 503
click at [1055, 264] on div at bounding box center [961, 263] width 226 height 503
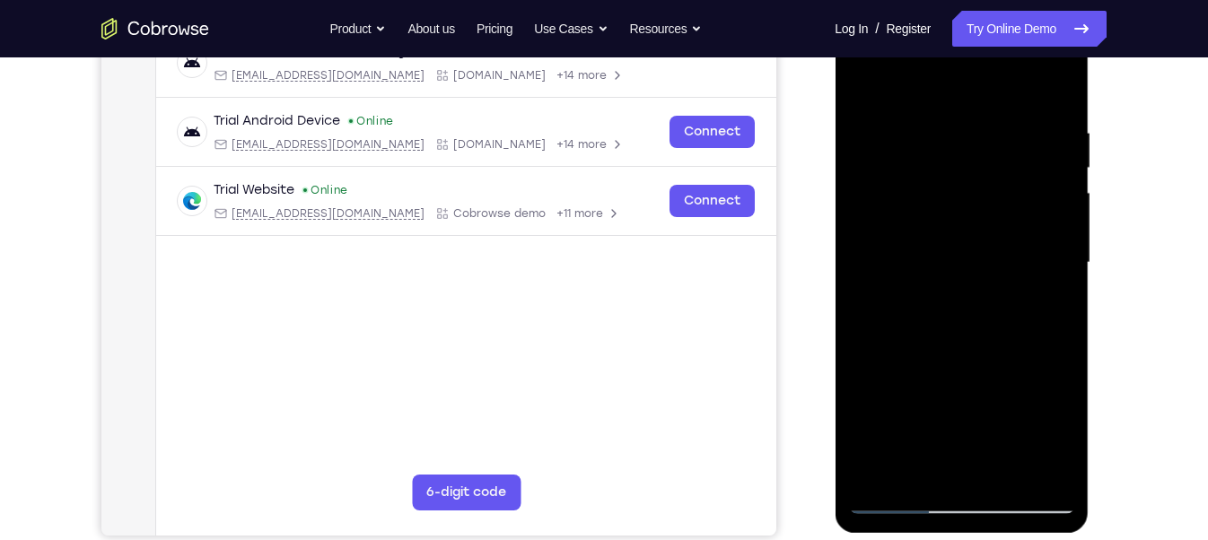
click at [1049, 264] on div at bounding box center [961, 263] width 226 height 503
drag, startPoint x: 1043, startPoint y: 267, endPoint x: 849, endPoint y: 248, distance: 194.8
click at [849, 248] on div at bounding box center [961, 263] width 226 height 503
click at [1055, 230] on div at bounding box center [961, 263] width 226 height 503
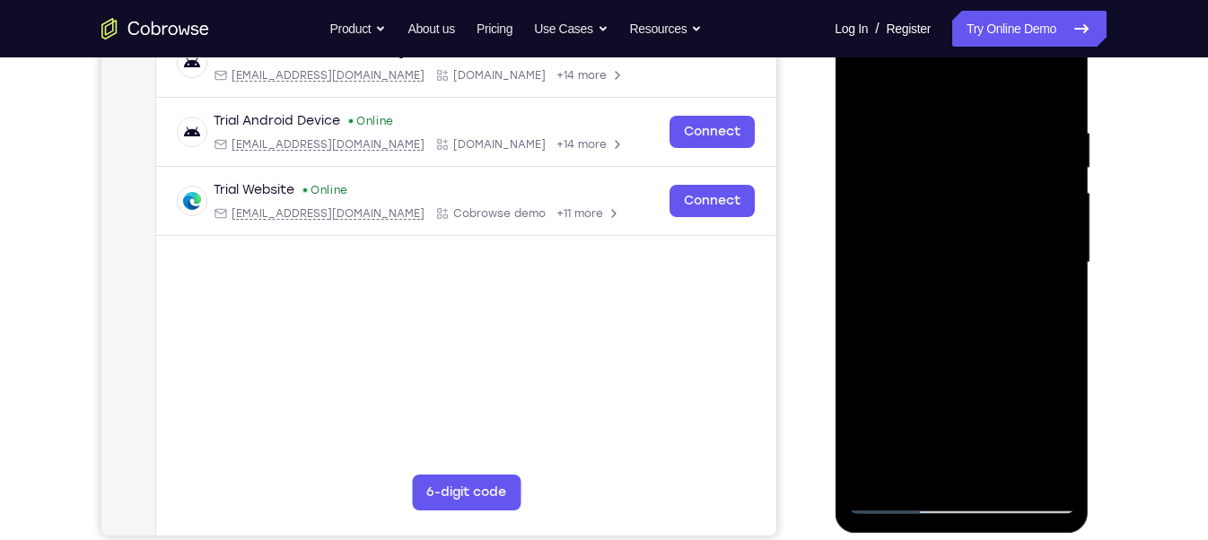
click at [1055, 85] on div at bounding box center [961, 263] width 226 height 503
click at [1055, 89] on div at bounding box center [961, 263] width 226 height 503
click at [1053, 83] on div at bounding box center [961, 263] width 226 height 503
click at [1048, 88] on div at bounding box center [961, 263] width 226 height 503
drag, startPoint x: 950, startPoint y: 359, endPoint x: 949, endPoint y: 250, distance: 108.6
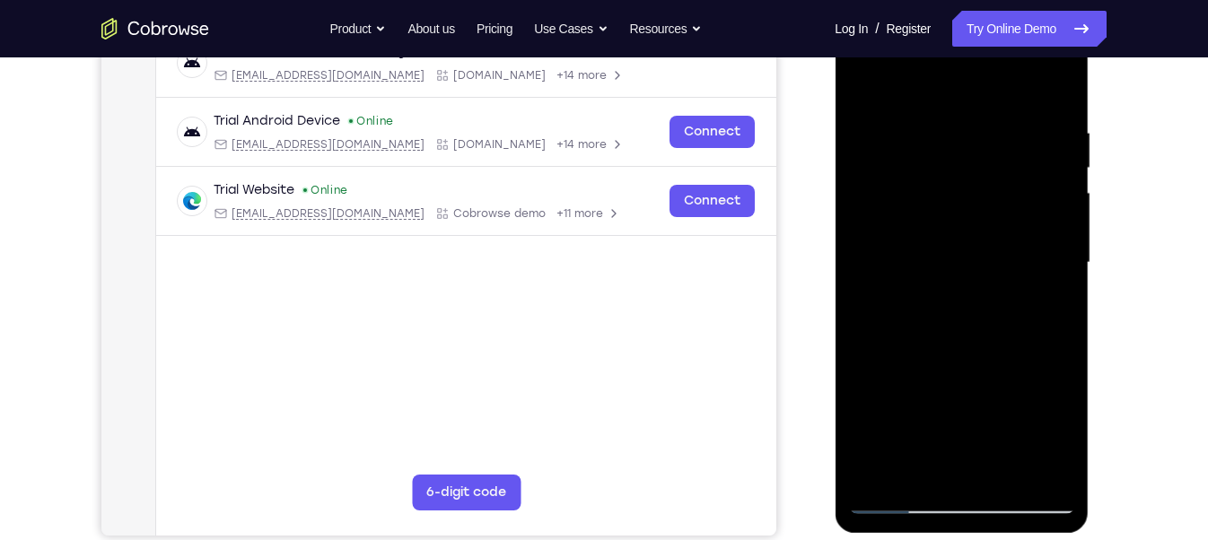
click at [949, 250] on div at bounding box center [961, 263] width 226 height 503
click at [955, 463] on div at bounding box center [961, 263] width 226 height 503
click at [962, 476] on div at bounding box center [961, 263] width 226 height 503
drag, startPoint x: 979, startPoint y: 406, endPoint x: 968, endPoint y: 189, distance: 216.6
click at [968, 189] on div at bounding box center [961, 263] width 226 height 503
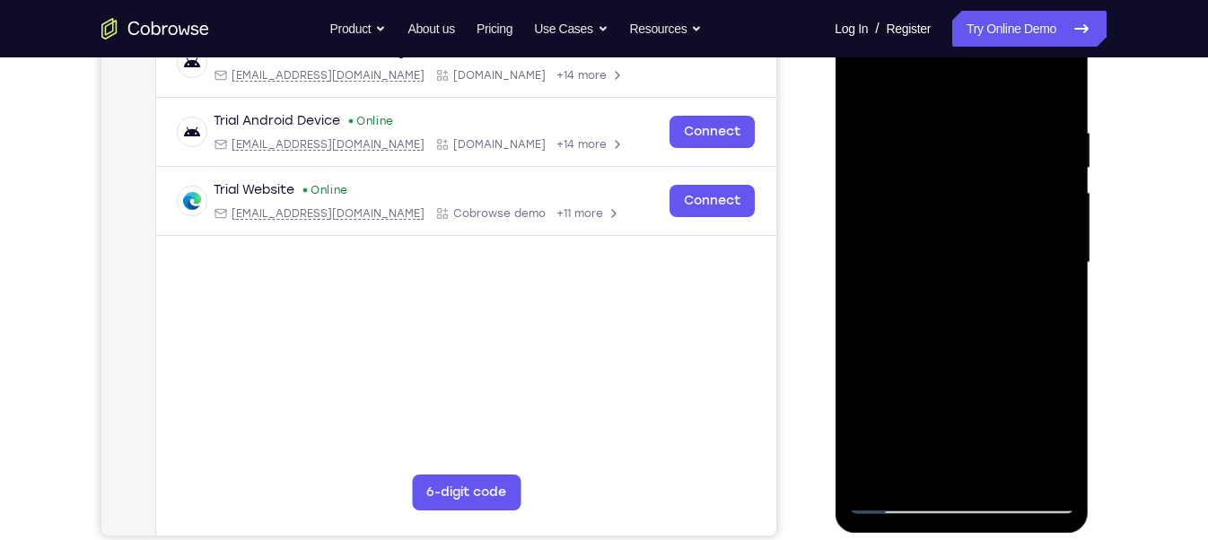
drag, startPoint x: 981, startPoint y: 367, endPoint x: 972, endPoint y: 145, distance: 221.9
click at [972, 145] on div at bounding box center [961, 263] width 226 height 503
drag, startPoint x: 974, startPoint y: 252, endPoint x: 975, endPoint y: 166, distance: 86.2
click at [975, 166] on div at bounding box center [961, 263] width 226 height 503
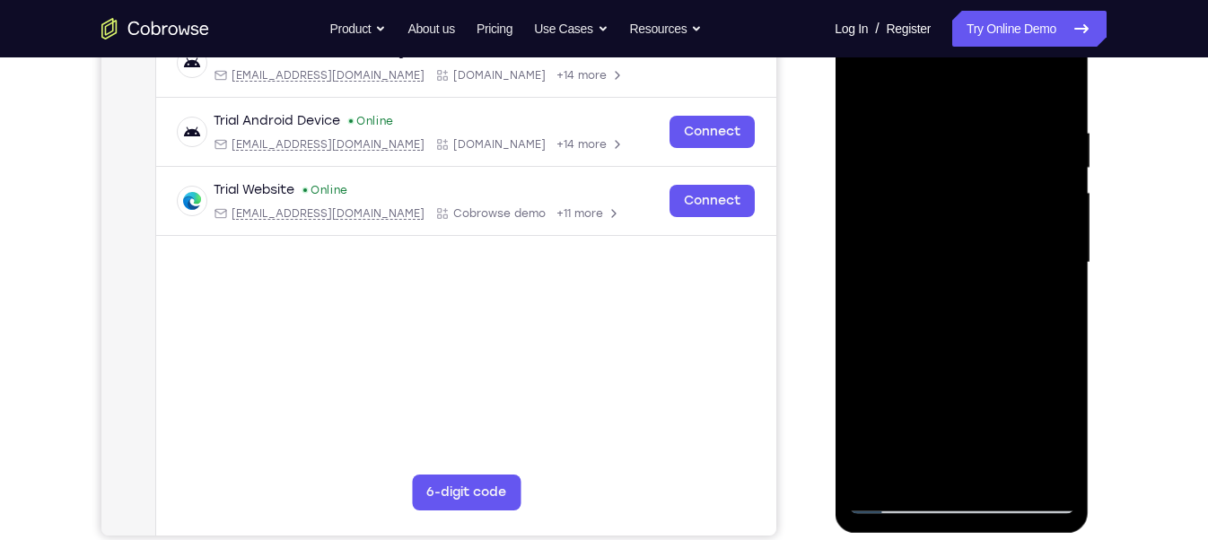
drag, startPoint x: 981, startPoint y: 342, endPoint x: 958, endPoint y: 152, distance: 191.7
click at [958, 152] on div at bounding box center [961, 263] width 226 height 503
drag, startPoint x: 968, startPoint y: 407, endPoint x: 879, endPoint y: -45, distance: 460.3
click at [879, 0] on html "Online web based iOS Simulators and Android Emulators. Run iPhone, iPad, Mobile…" at bounding box center [963, 267] width 256 height 538
drag, startPoint x: 968, startPoint y: 387, endPoint x: 941, endPoint y: 148, distance: 240.2
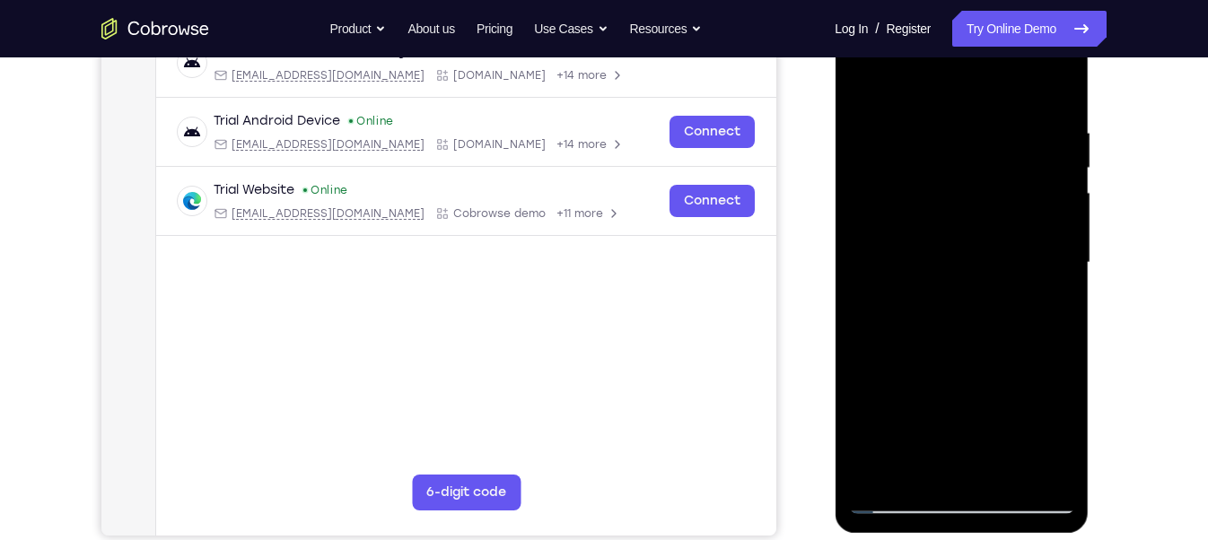
click at [941, 148] on div at bounding box center [961, 263] width 226 height 503
drag, startPoint x: 980, startPoint y: 392, endPoint x: 915, endPoint y: -58, distance: 455.1
click at [915, 0] on html "Online web based iOS Simulators and Android Emulators. Run iPhone, iPad, Mobile…" at bounding box center [963, 267] width 256 height 538
